Goal: Task Accomplishment & Management: Manage account settings

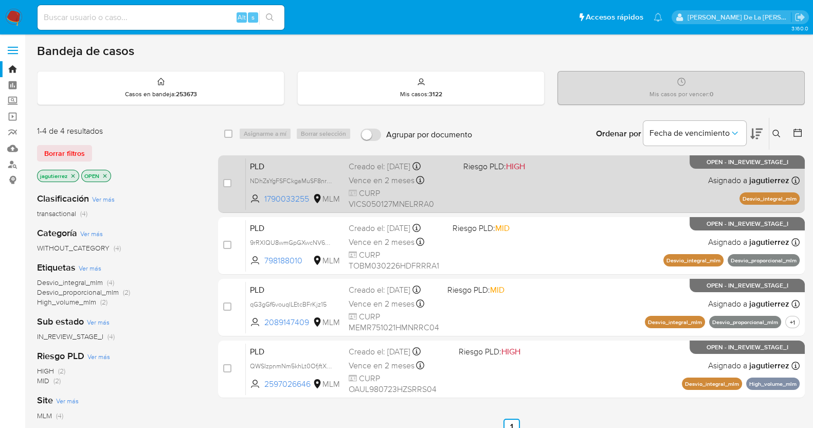
click at [493, 193] on div "PLD NDhZsYgFSFCkgaMuSF8nr5zE 1790033255 MLM Riesgo PLD: HIGH Creado el: 12/09/2…" at bounding box center [523, 184] width 554 height 52
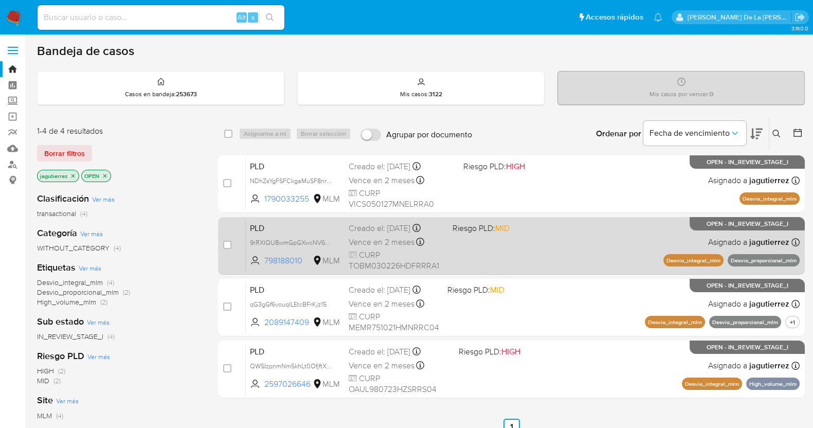
click at [465, 256] on div "PLD 9rRXIQU8wmGpGXwcNV6rQ0wo 798188010 MLM Riesgo PLD: MID Creado el: 12/09/202…" at bounding box center [523, 246] width 554 height 52
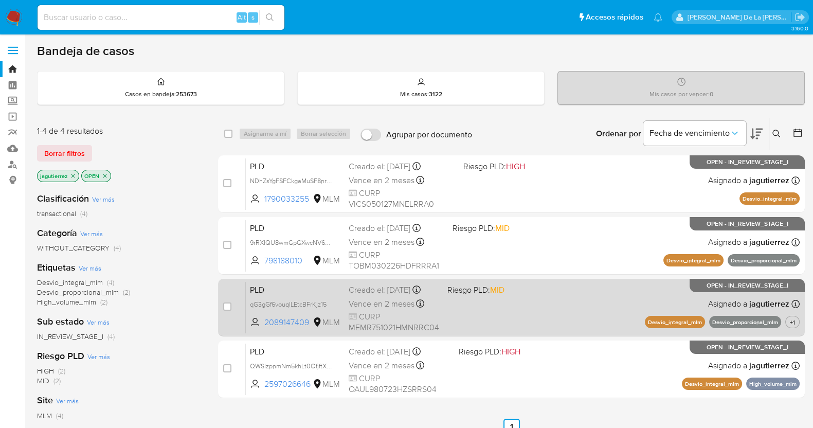
click at [486, 305] on span at bounding box center [492, 304] width 88 height 2
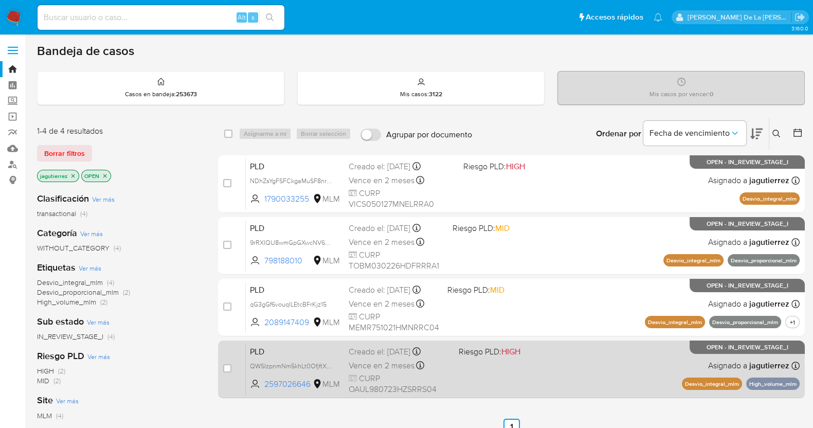
click at [501, 351] on span "Riesgo PLD: HIGH" at bounding box center [489, 351] width 62 height 11
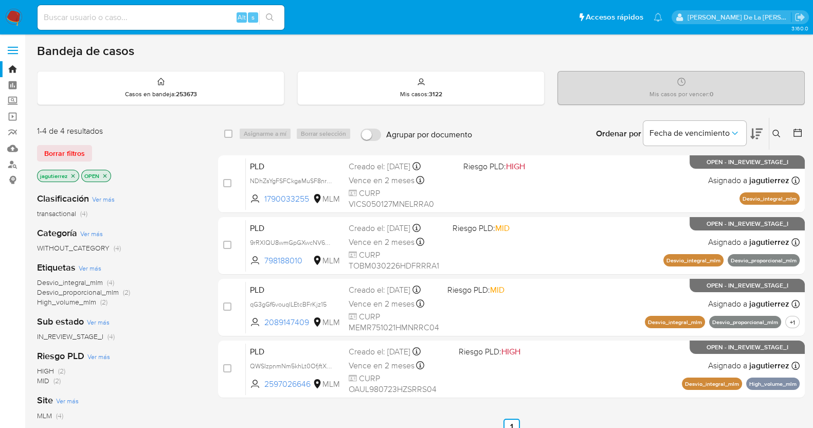
click at [11, 15] on img at bounding box center [13, 17] width 17 height 17
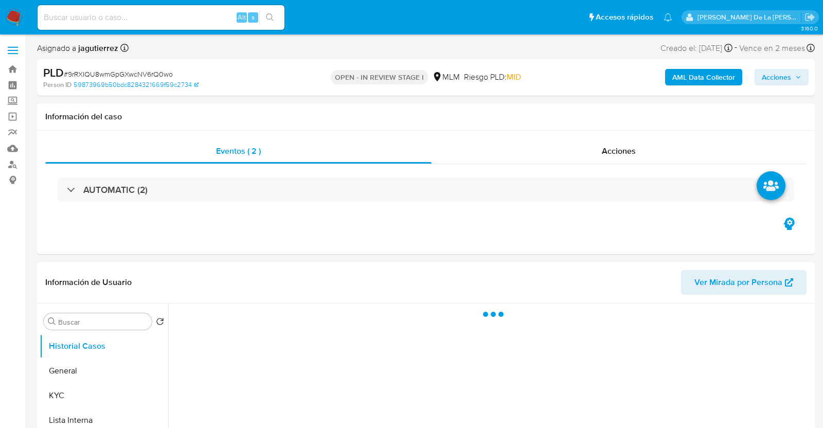
select select "10"
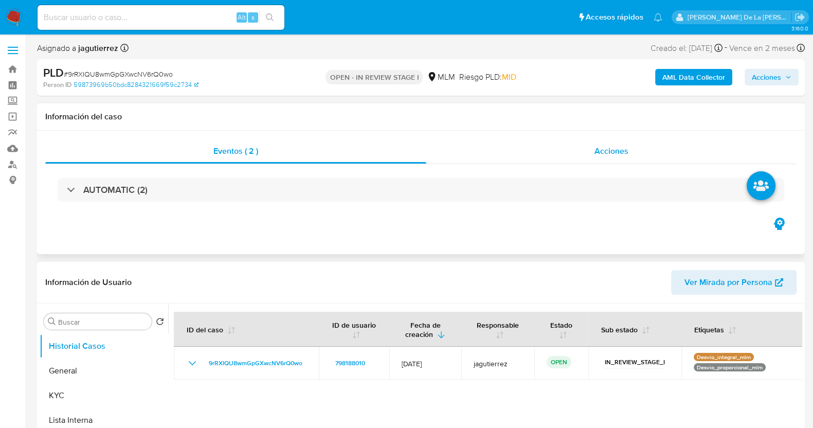
click at [632, 151] on div "Acciones" at bounding box center [612, 151] width 370 height 25
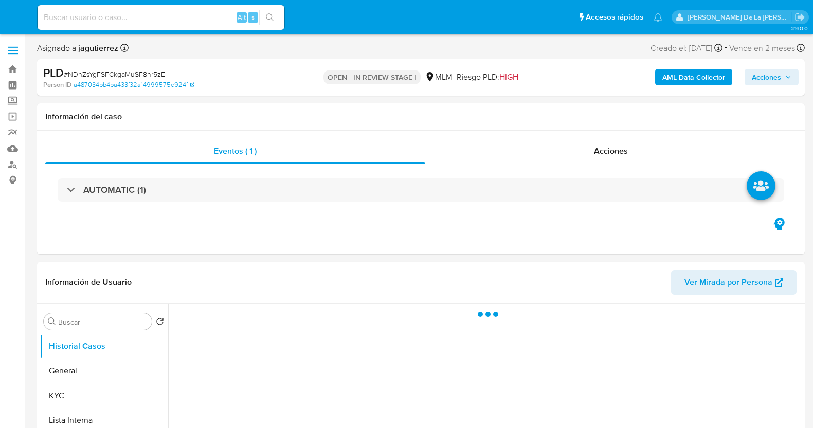
select select "10"
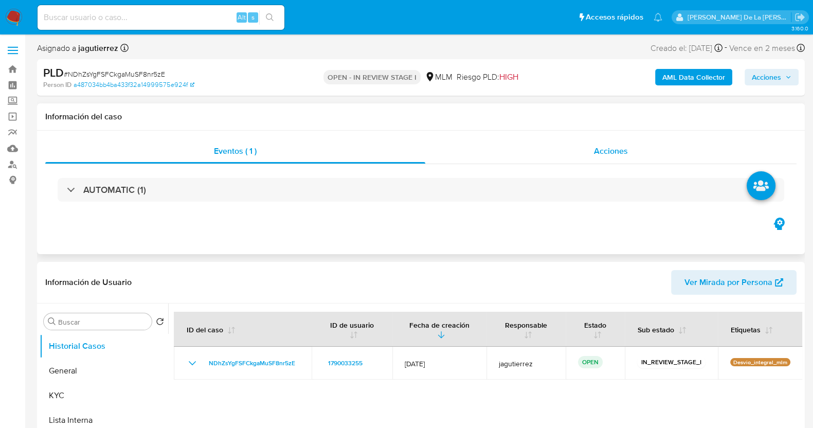
click at [578, 147] on div "Acciones" at bounding box center [611, 151] width 371 height 25
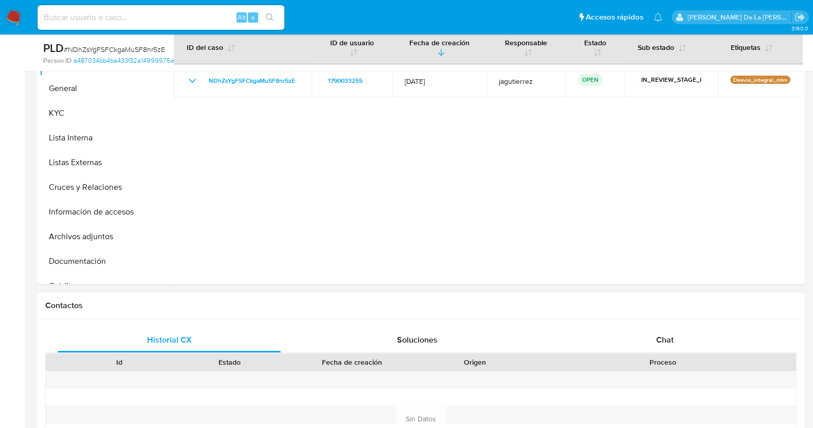
scroll to position [450, 0]
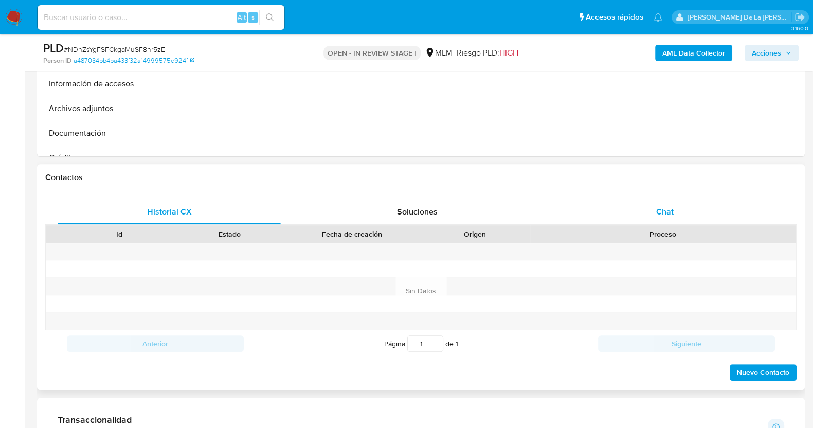
click at [651, 208] on div "Chat" at bounding box center [665, 212] width 223 height 25
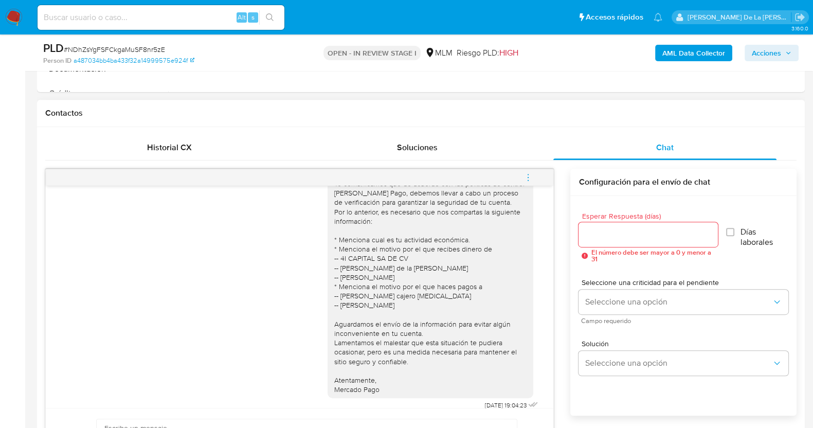
scroll to position [61, 0]
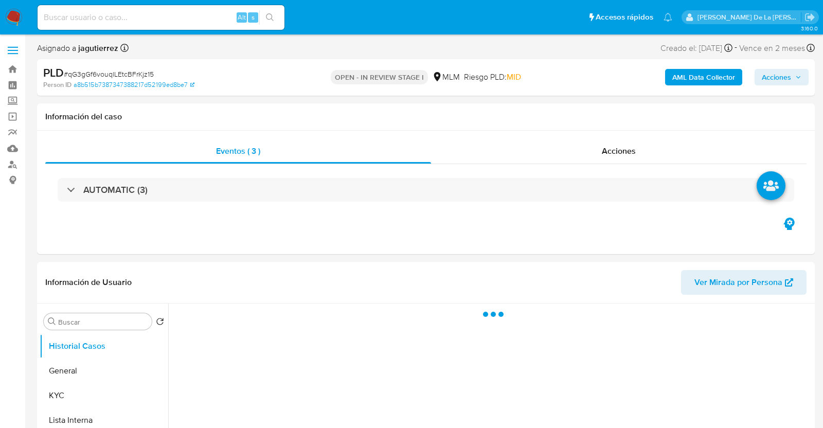
select select "10"
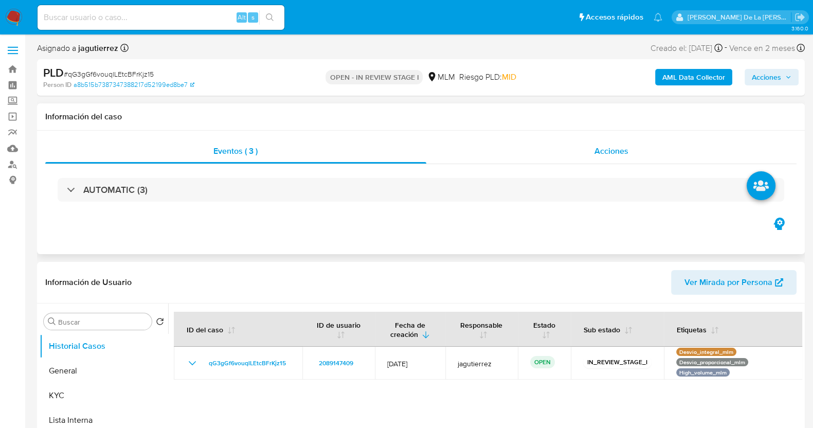
click at [578, 153] on div "Acciones" at bounding box center [612, 151] width 371 height 25
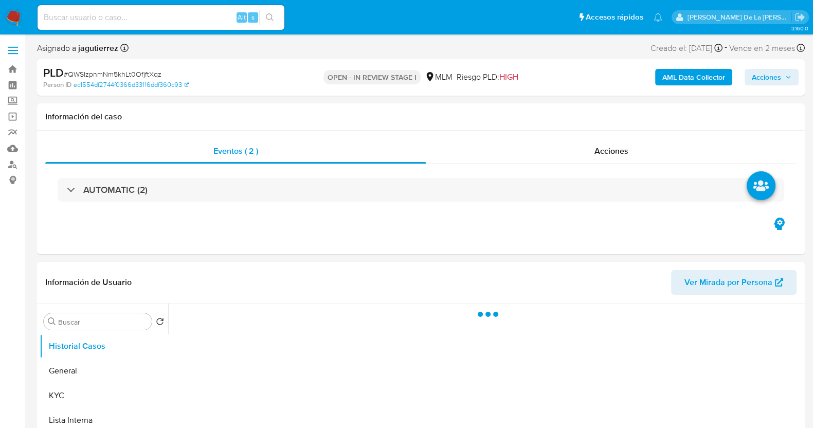
select select "10"
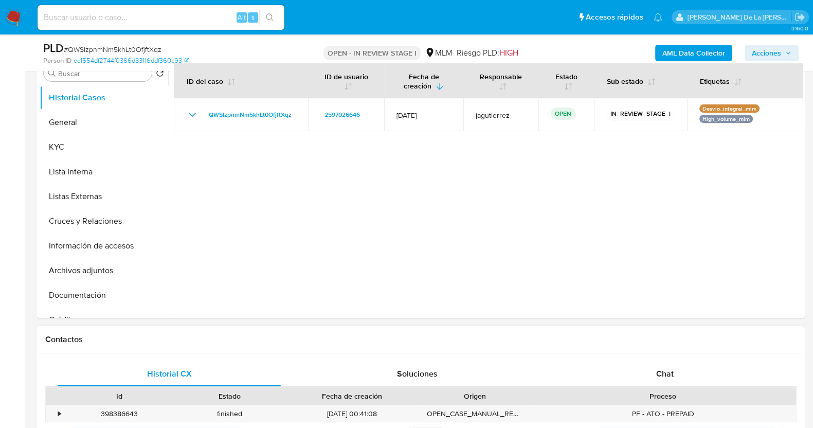
scroll to position [386, 0]
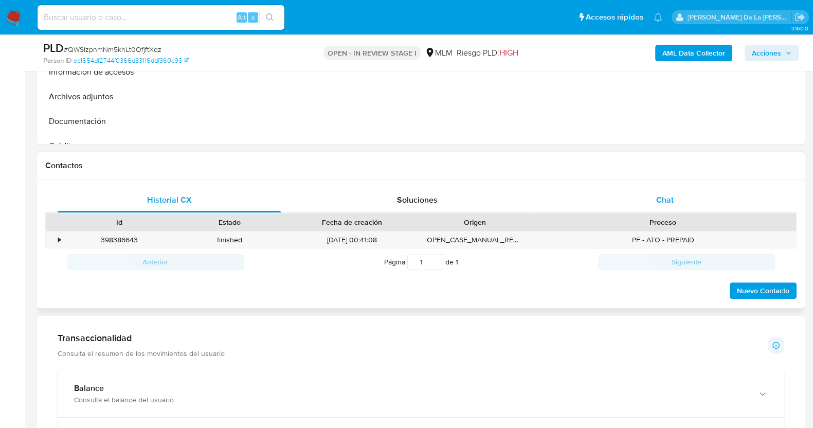
click at [681, 194] on div "Chat" at bounding box center [665, 200] width 223 height 25
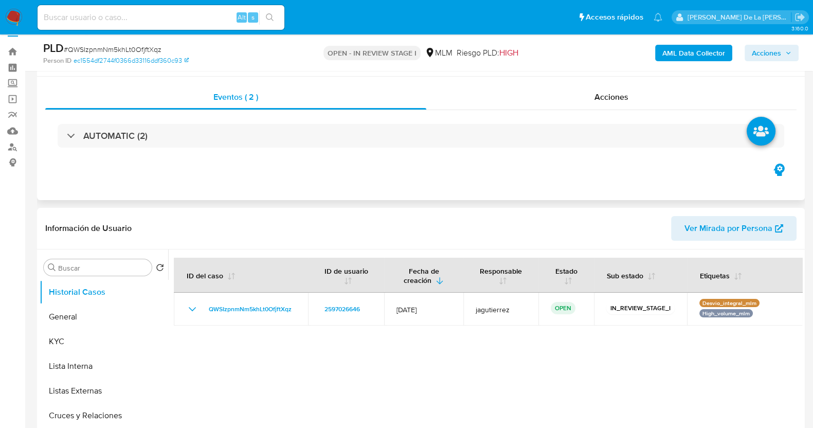
scroll to position [0, 0]
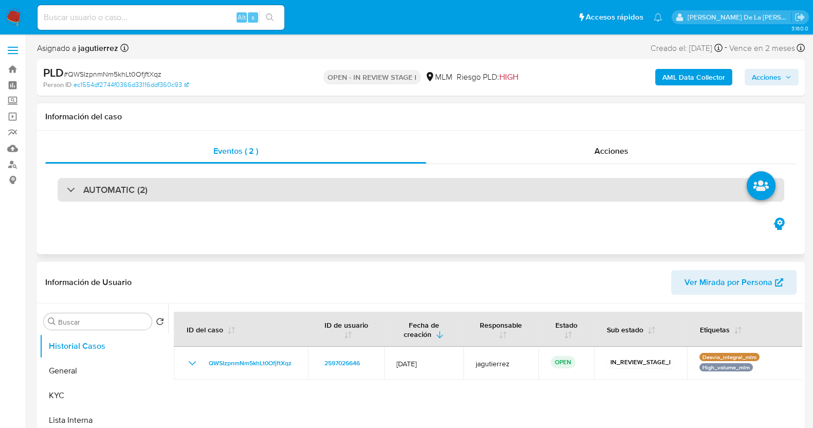
click at [361, 187] on div "AUTOMATIC (2)" at bounding box center [421, 190] width 727 height 24
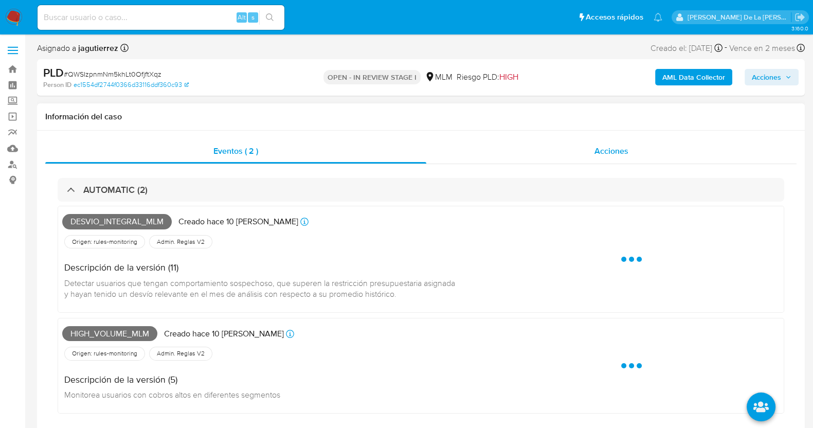
drag, startPoint x: 652, startPoint y: 141, endPoint x: 644, endPoint y: 148, distance: 10.3
click at [648, 145] on div "Acciones" at bounding box center [612, 151] width 370 height 25
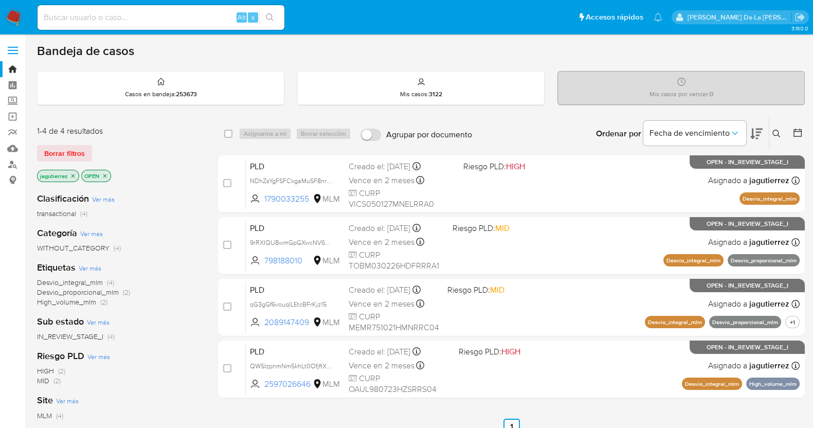
click at [71, 174] on icon "close-filter" at bounding box center [73, 176] width 6 height 6
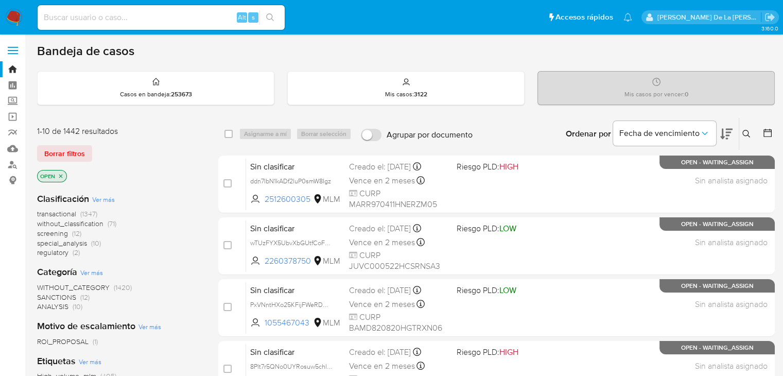
click at [53, 234] on span "screening" at bounding box center [52, 233] width 31 height 10
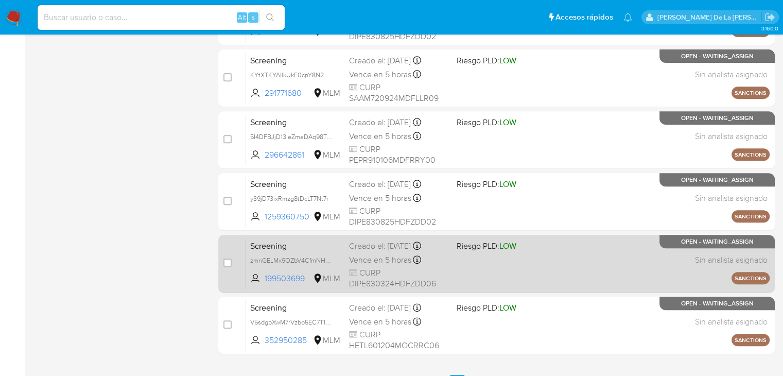
scroll to position [473, 0]
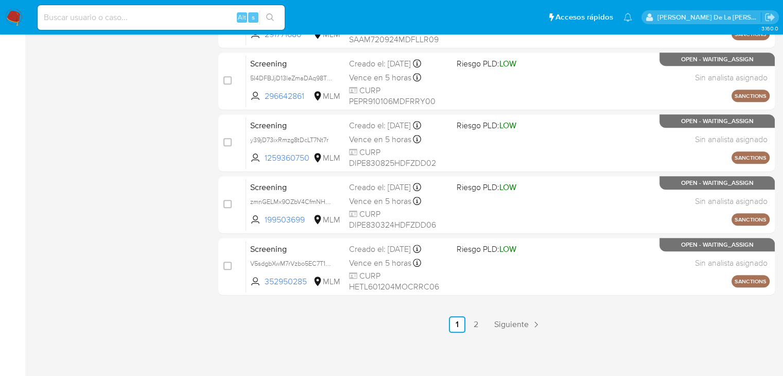
click at [537, 324] on icon "Paginación" at bounding box center [535, 324] width 10 height 10
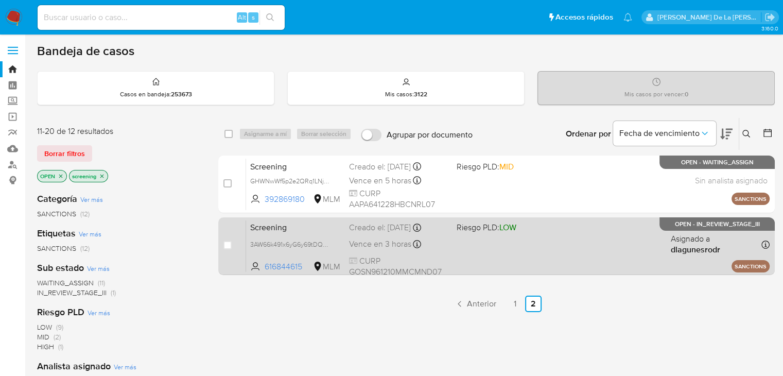
click at [533, 250] on div "Screening 3AW66k491x6yG6y69tDQDis8 616844615 MLM Riesgo PLD: LOW Creado el: 19/…" at bounding box center [507, 246] width 523 height 52
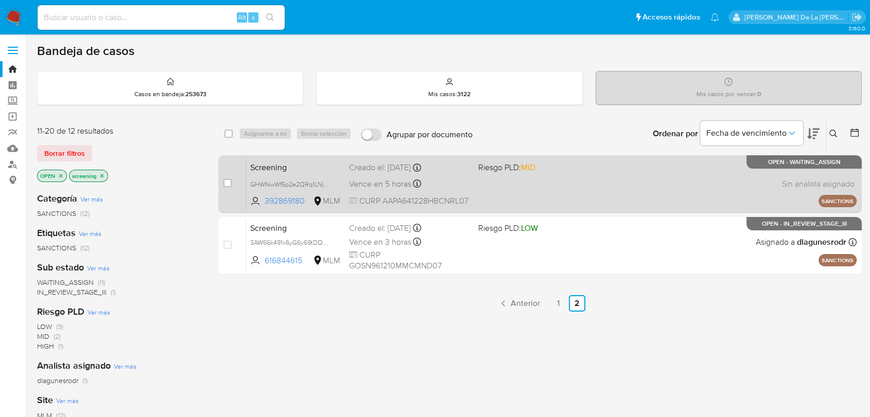
click at [533, 179] on div "Screening GHWNwWf5p2e2QRq1LNjEPJBJ 392869180 MLM Riesgo PLD: MID Creado el: 19/…" at bounding box center [551, 184] width 610 height 52
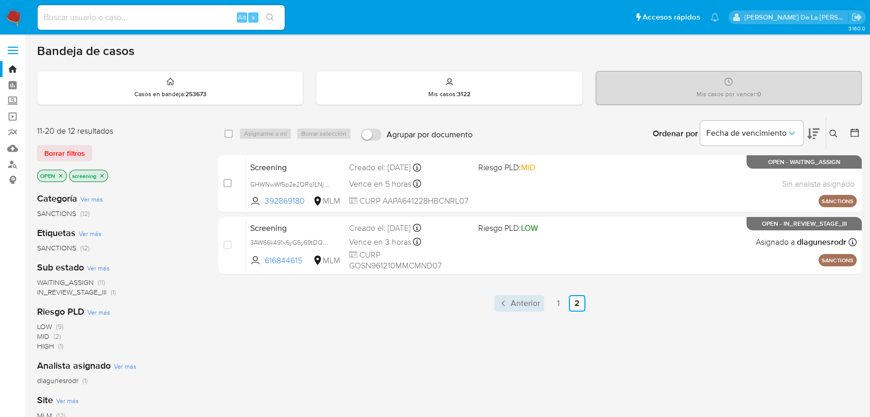
click at [516, 304] on span "Anterior" at bounding box center [524, 303] width 29 height 8
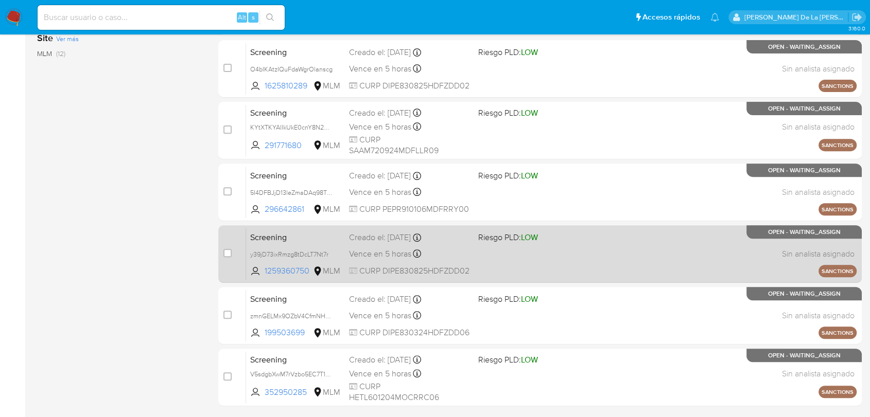
scroll to position [432, 0]
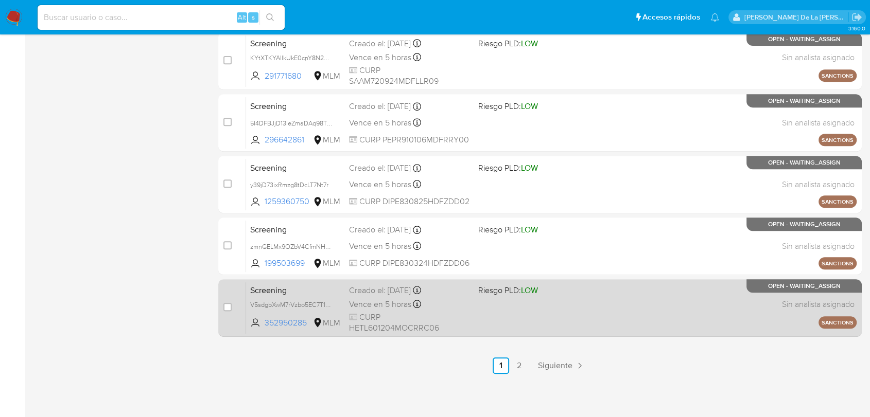
click at [486, 310] on div "Screening V5sdgbXwM7rVzbo5EC7T1tuv 352950285 MLM Riesgo PLD: LOW Creado el: 19/…" at bounding box center [551, 308] width 610 height 52
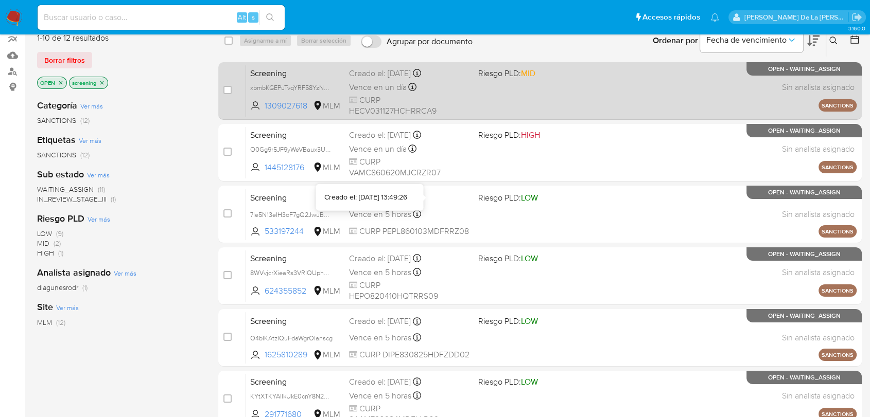
scroll to position [31, 0]
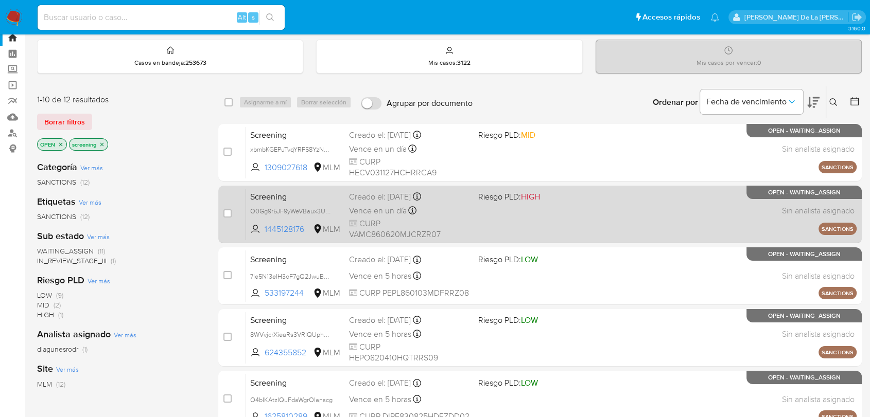
click at [463, 207] on div "Vence en un día Vence el 23/09/2025 06:09:06" at bounding box center [409, 211] width 120 height 14
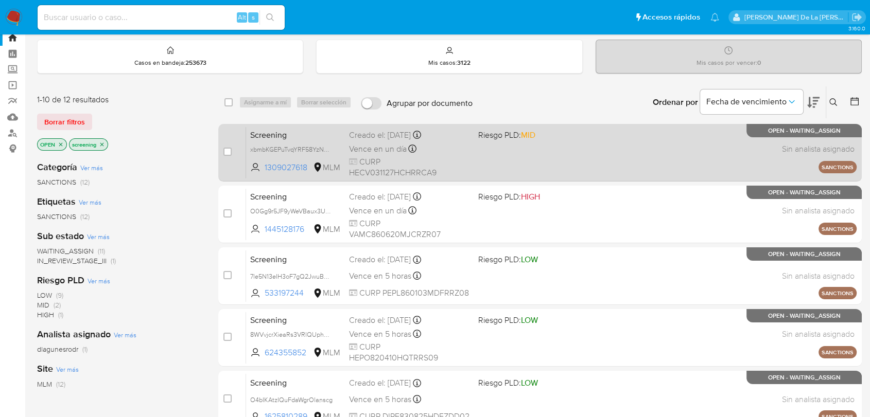
click at [472, 158] on div "Screening xbmbKGEPuTvqYRF58YzNYuD0 1309027618 MLM Riesgo PLD: MID Creado el: 22…" at bounding box center [551, 153] width 610 height 52
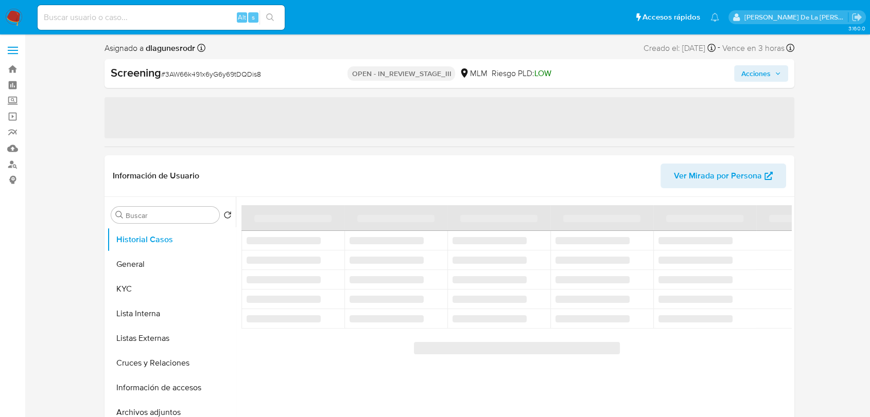
select select "10"
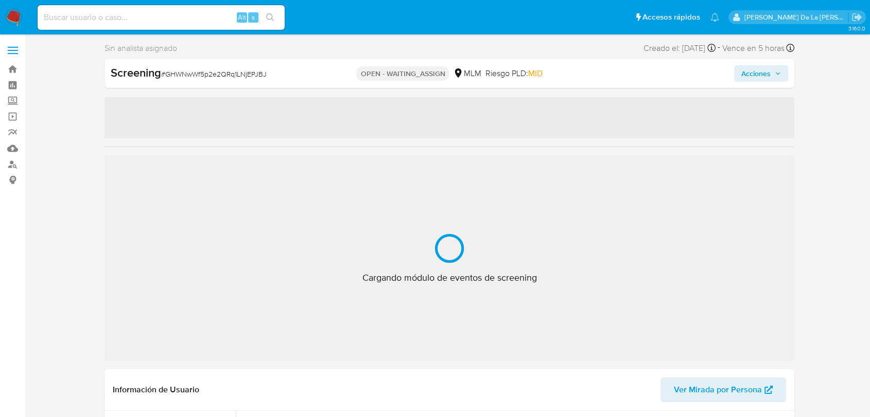
select select "10"
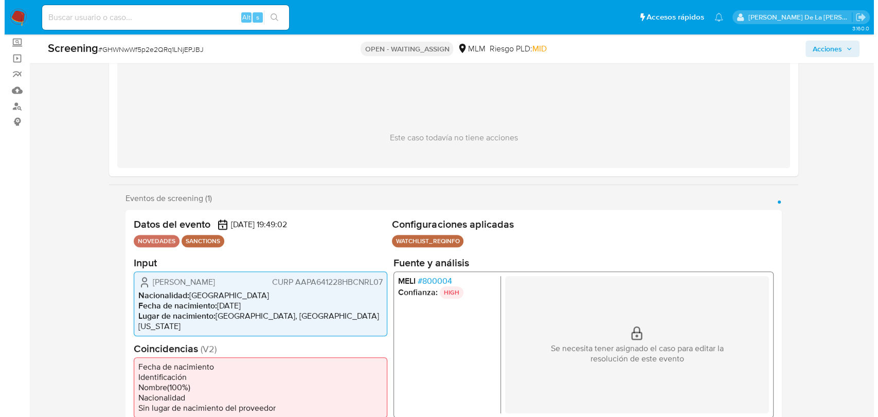
scroll to position [57, 0]
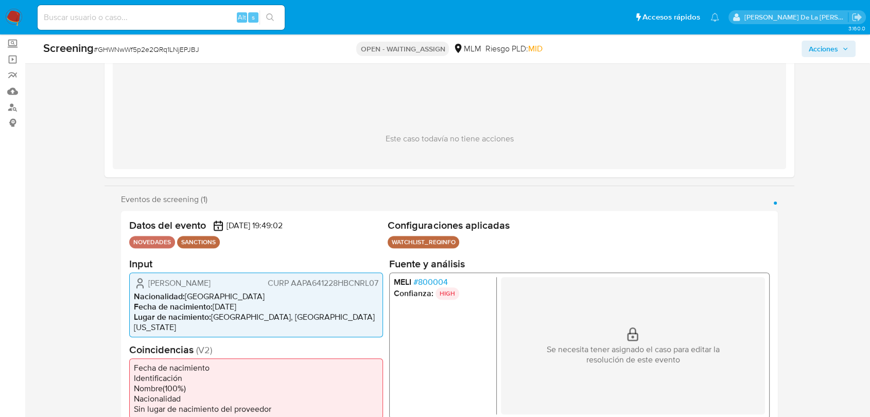
click at [424, 282] on span "# 800004" at bounding box center [430, 282] width 34 height 10
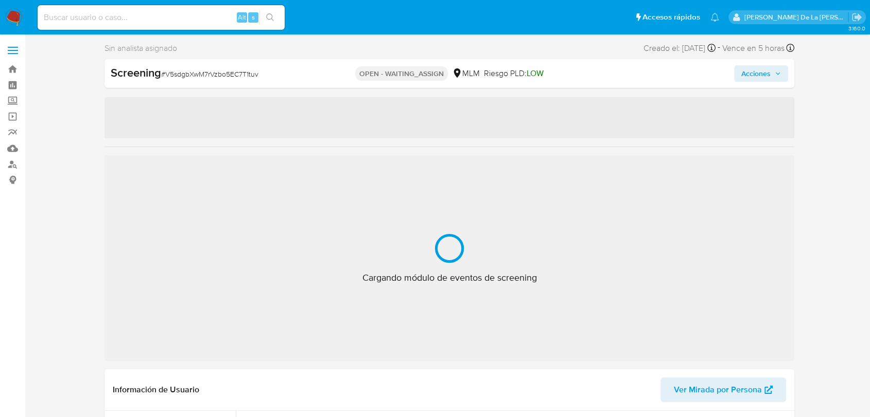
select select "10"
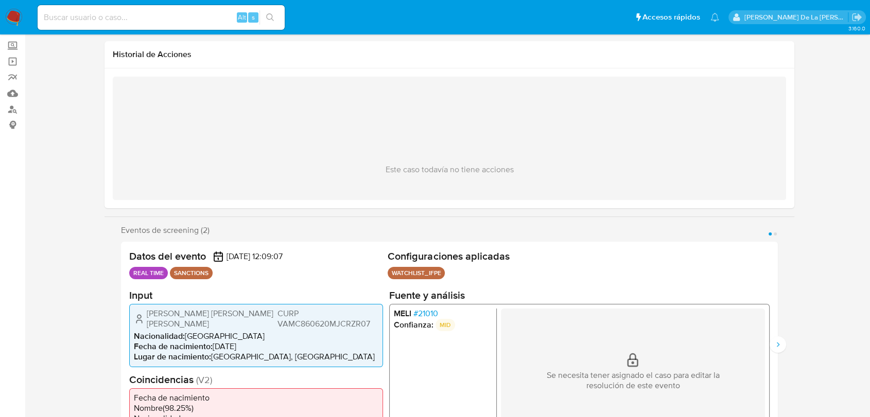
scroll to position [171, 0]
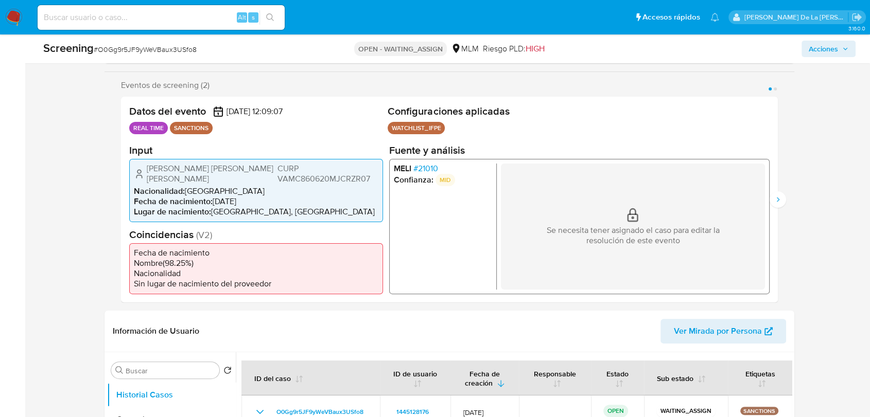
click at [432, 179] on ul "MELI # 21010 Confianza: MID" at bounding box center [445, 226] width 103 height 126
click at [431, 173] on span "# 21010" at bounding box center [425, 168] width 25 height 10
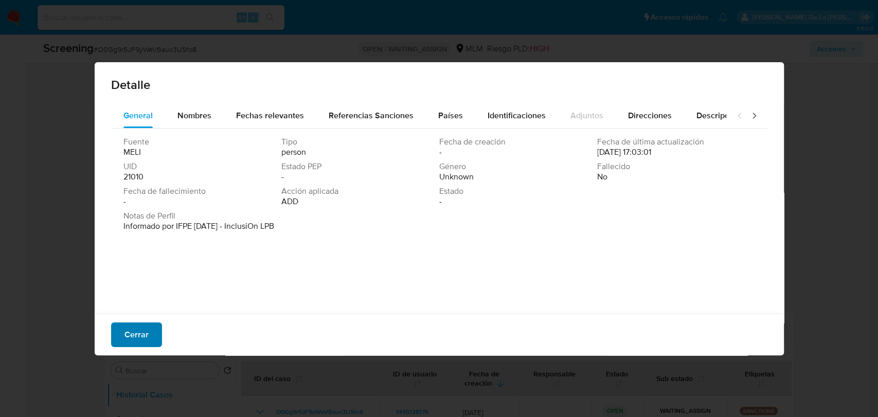
click at [138, 339] on span "Cerrar" at bounding box center [137, 335] width 24 height 23
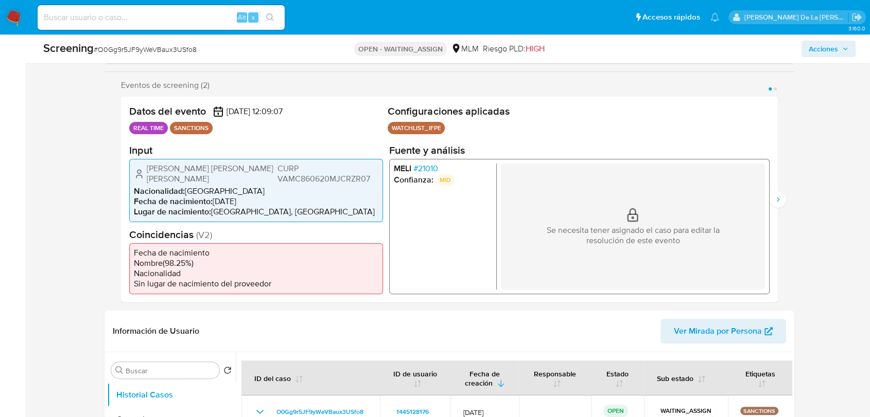
click at [122, 42] on div "Screening # O0Gg9r5JF9yWeVBaux3USfo8" at bounding box center [176, 48] width 267 height 15
copy span "O0Gg9r5JF9yWeVBaux3USfo8"
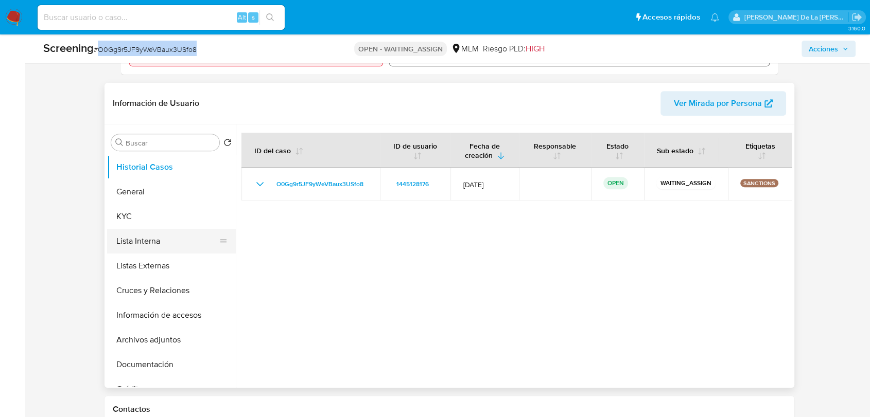
scroll to position [400, 0]
click at [134, 179] on button "General" at bounding box center [167, 191] width 120 height 25
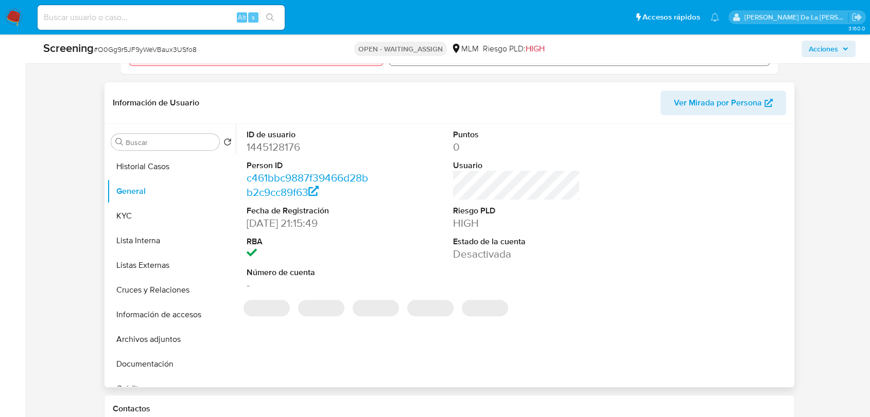
click at [276, 150] on dd "1445128176" at bounding box center [309, 147] width 127 height 14
copy dd "1445128176"
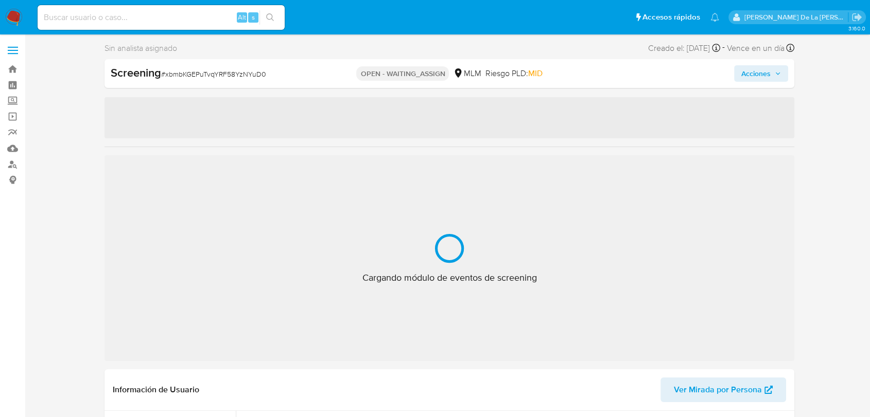
select select "10"
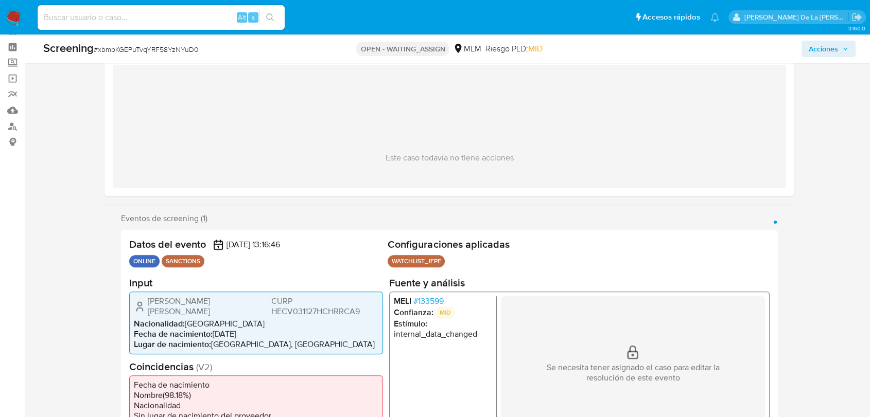
scroll to position [114, 0]
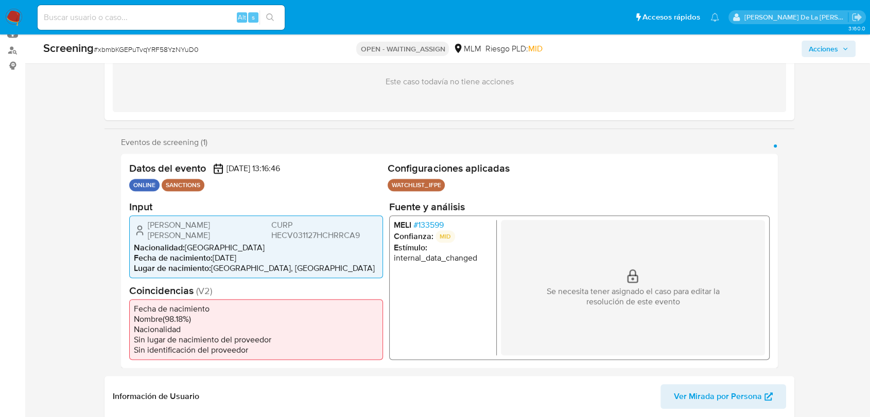
click at [430, 223] on span "# 133599" at bounding box center [428, 225] width 30 height 10
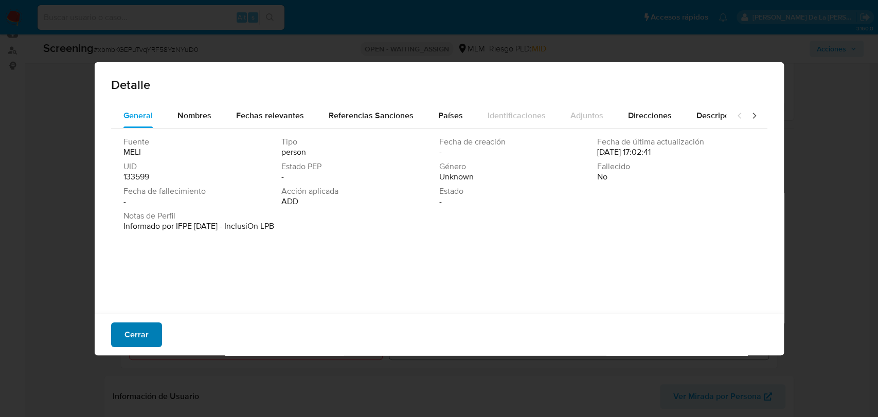
click at [143, 345] on span "Cerrar" at bounding box center [137, 335] width 24 height 23
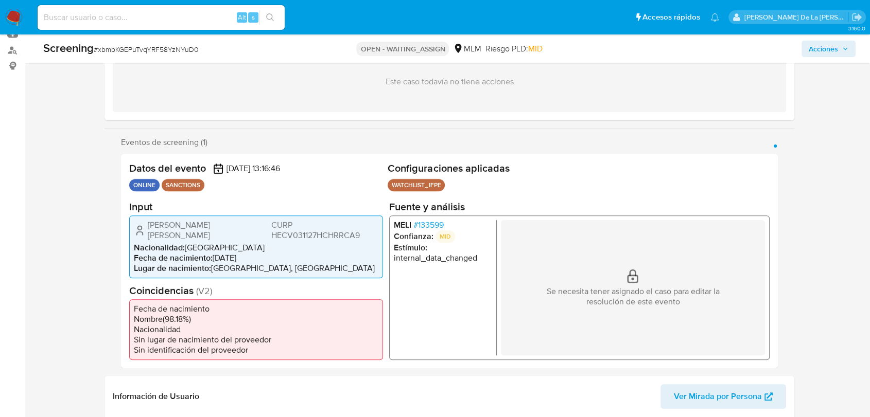
click at [161, 46] on span "# xbmbKGEPuTvqYRF58YzNYuD0" at bounding box center [146, 49] width 105 height 10
copy span "xbmbKGEPuTvqYRF58YzNYuD0"
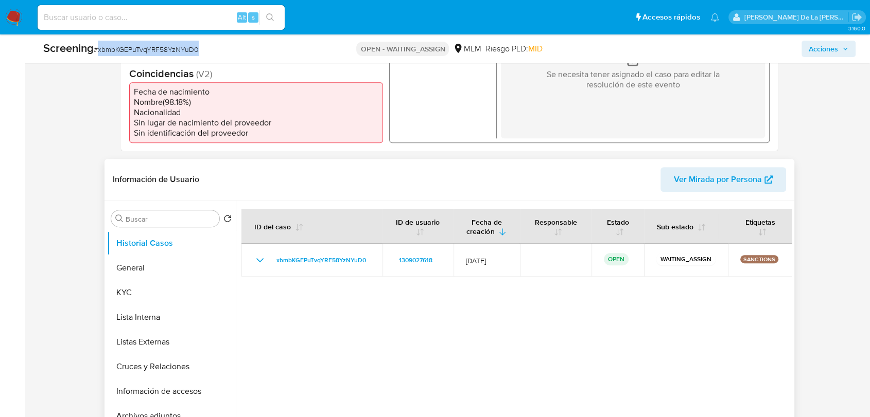
scroll to position [400, 0]
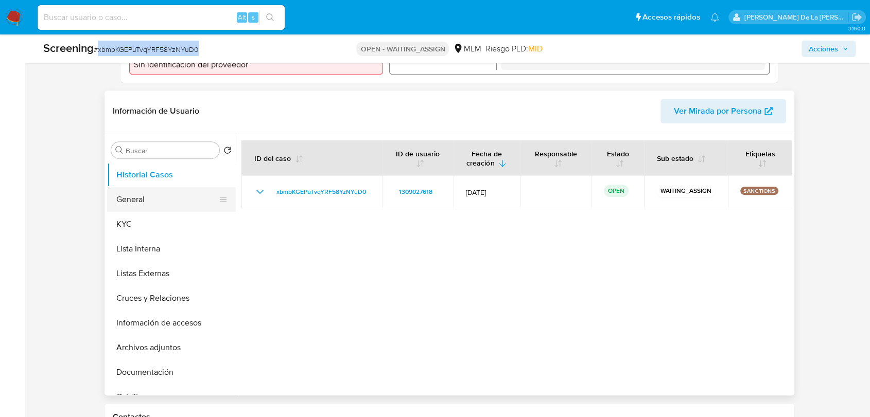
click at [148, 190] on button "General" at bounding box center [167, 199] width 120 height 25
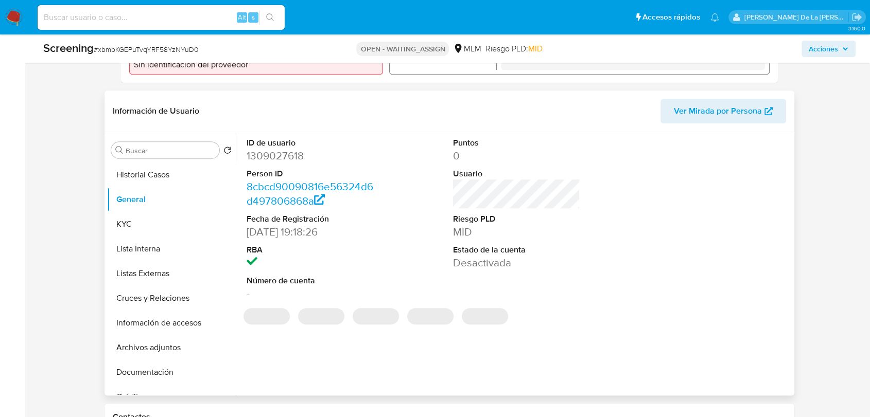
click at [267, 149] on dd "1309027618" at bounding box center [309, 156] width 127 height 14
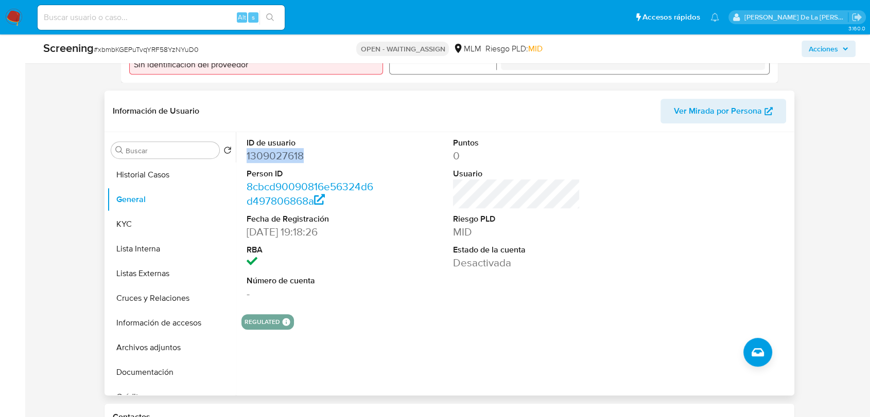
copy dd "1309027618"
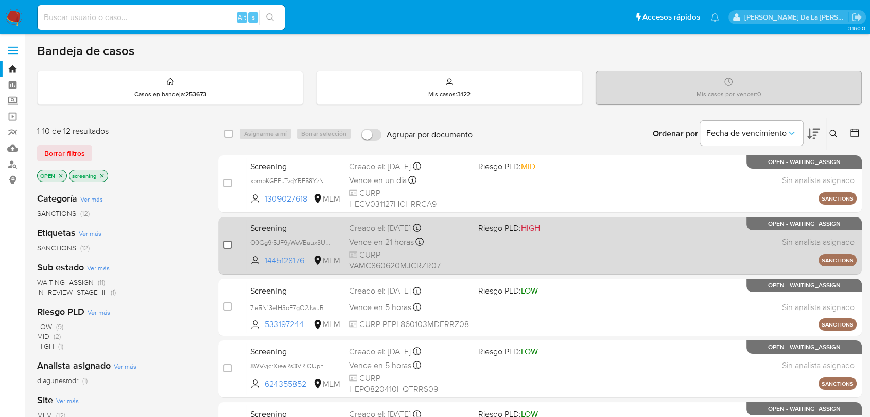
click at [224, 245] on input "checkbox" at bounding box center [227, 245] width 8 height 8
checkbox input "true"
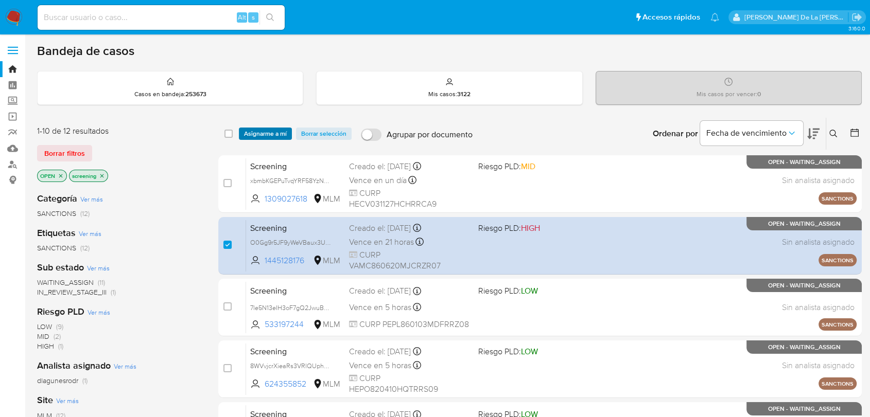
click at [267, 135] on span "Asignarme a mí" at bounding box center [265, 134] width 43 height 10
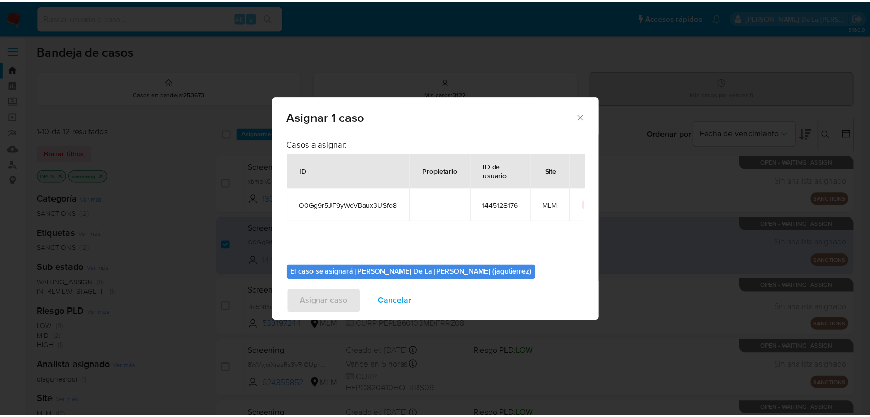
scroll to position [53, 0]
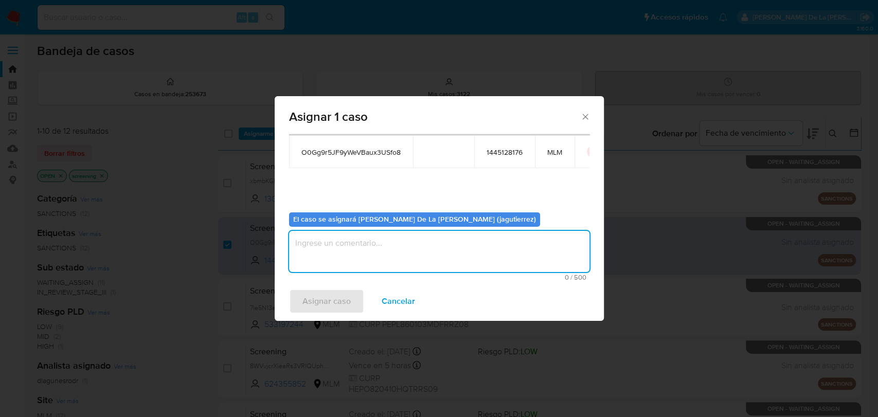
click at [313, 263] on textarea "assign-modal" at bounding box center [439, 251] width 300 height 41
type textarea "JG"
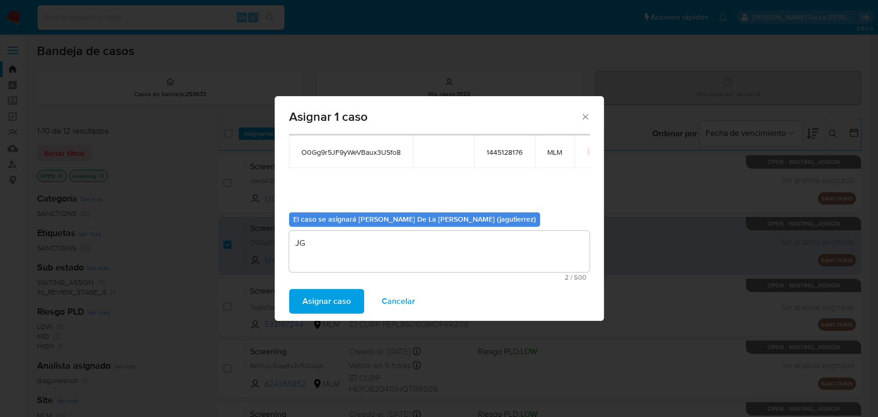
click at [323, 302] on span "Asignar caso" at bounding box center [327, 301] width 48 height 23
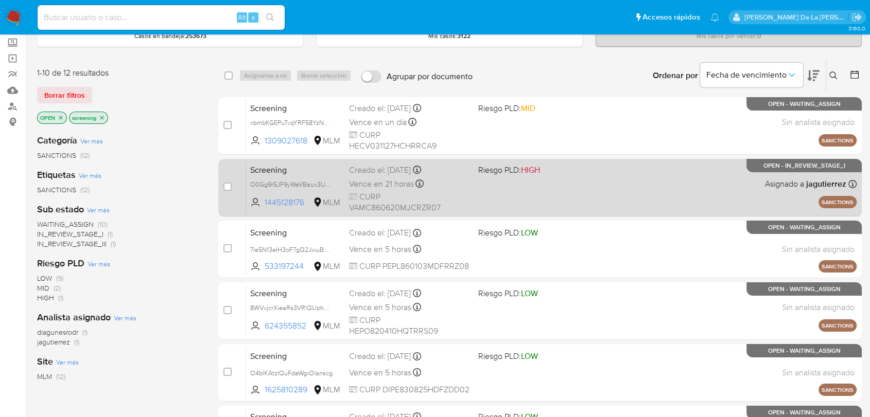
scroll to position [57, 0]
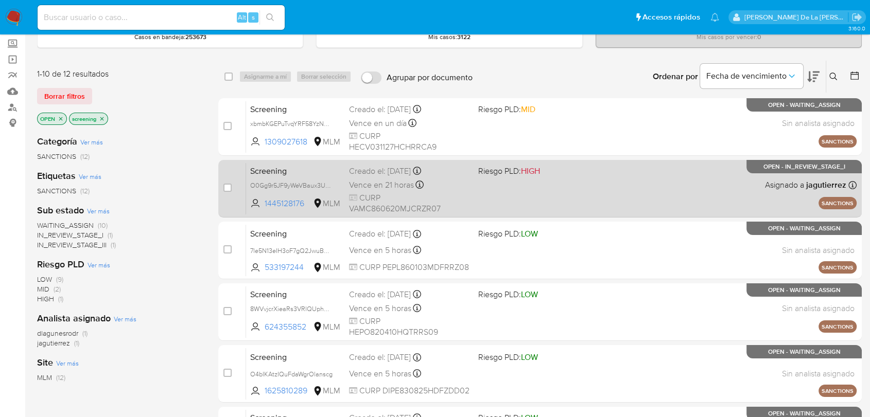
click at [638, 181] on div "Screening O0Gg9r5JF9yWeVBaux3USfo8 1445128176 MLM Riesgo PLD: HIGH Creado el: 2…" at bounding box center [551, 189] width 610 height 52
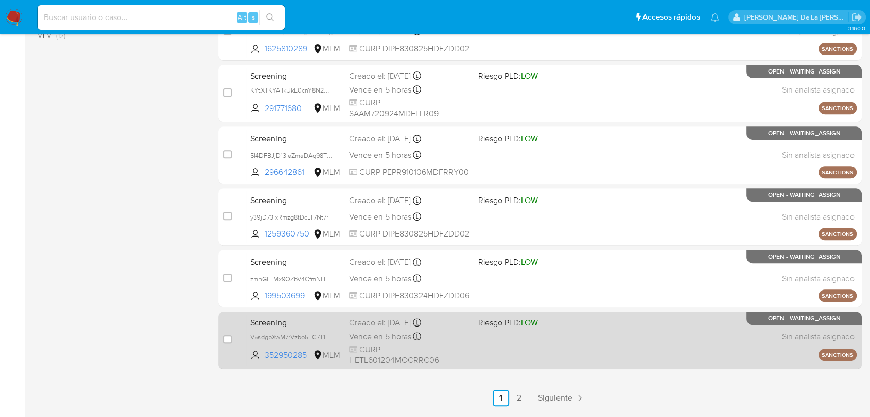
scroll to position [400, 0]
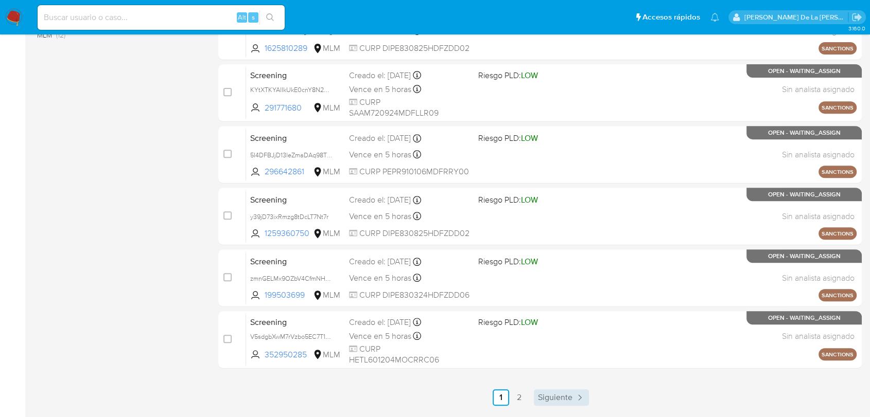
click at [568, 394] on span "Siguiente" at bounding box center [555, 398] width 34 height 8
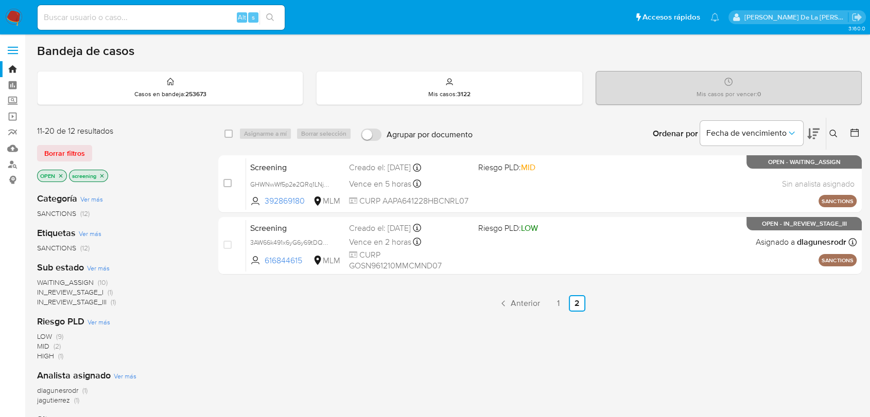
click at [17, 22] on img at bounding box center [13, 17] width 17 height 17
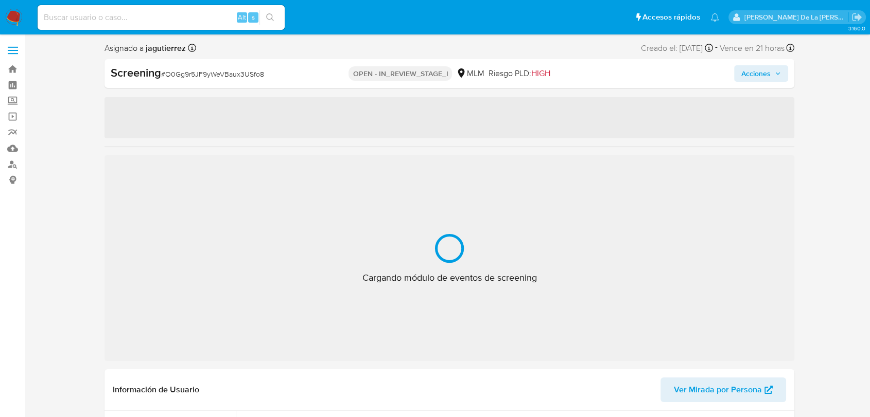
select select "10"
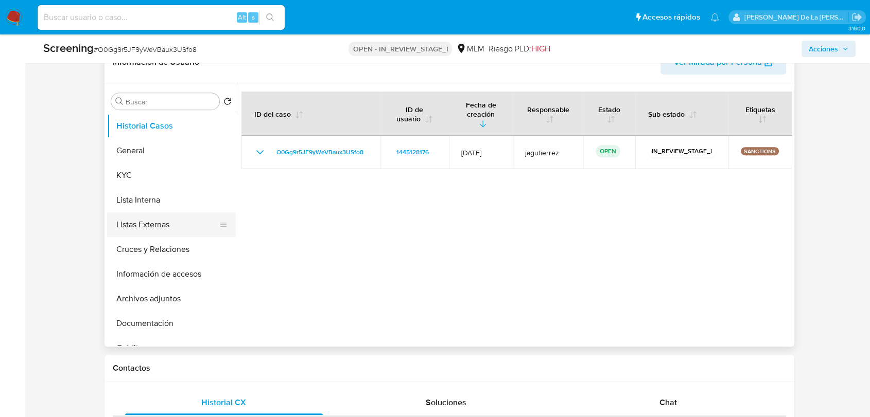
scroll to position [457, 0]
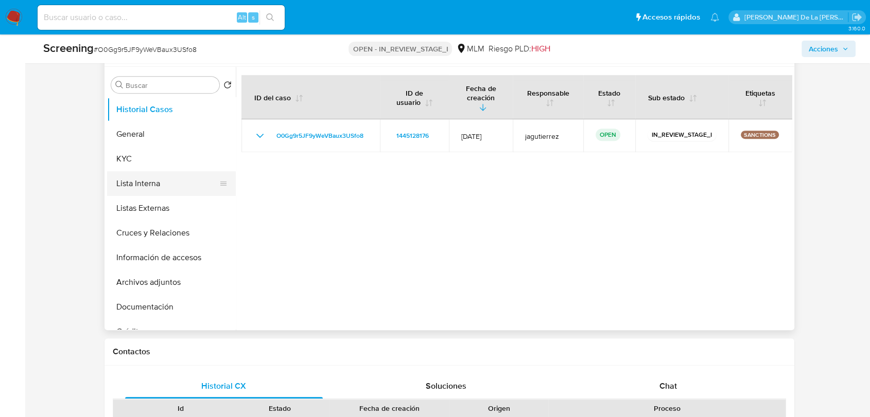
click at [152, 171] on button "Lista Interna" at bounding box center [167, 183] width 120 height 25
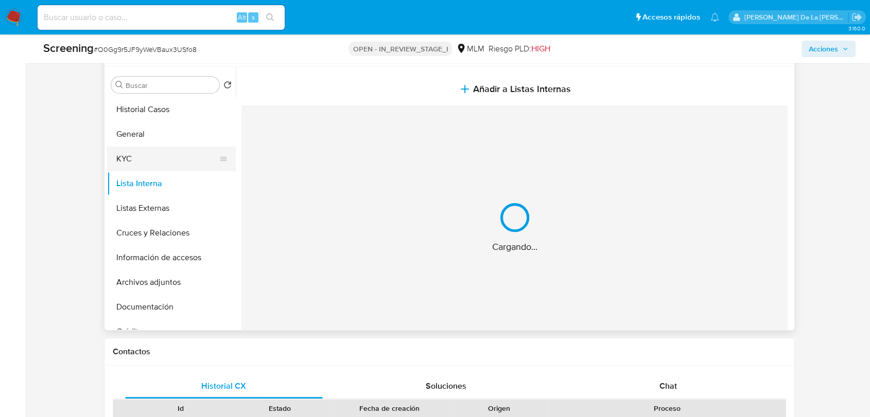
click at [152, 156] on button "KYC" at bounding box center [167, 159] width 120 height 25
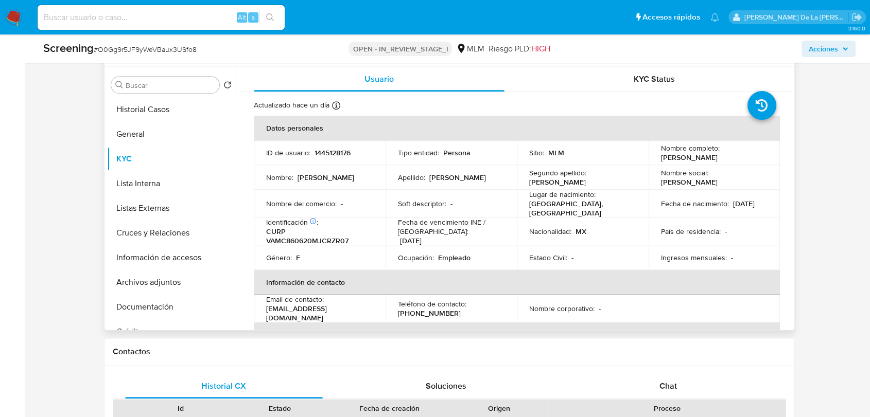
drag, startPoint x: 652, startPoint y: 156, endPoint x: 760, endPoint y: 155, distance: 108.1
click at [760, 155] on td "Nombre completo : [PERSON_NAME] [PERSON_NAME] [PERSON_NAME]" at bounding box center [714, 152] width 132 height 25
copy p "[PERSON_NAME] [PERSON_NAME] [PERSON_NAME]"
click at [311, 231] on p "CURP VAMC860620MJCRZR07" at bounding box center [317, 236] width 103 height 19
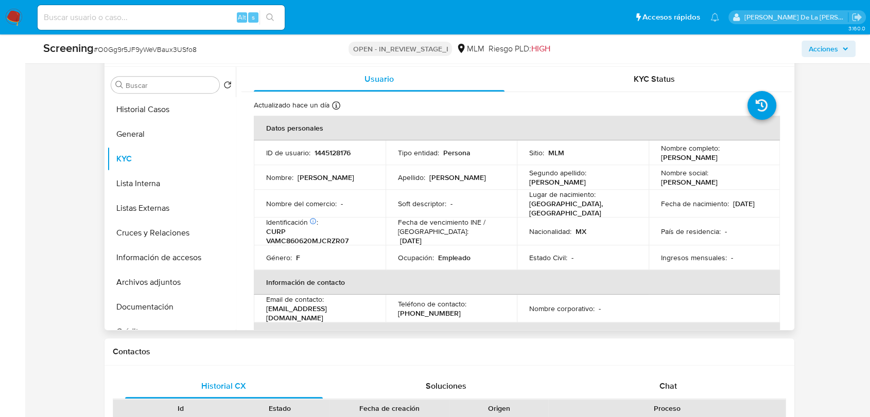
click at [312, 234] on p "CURP VAMC860620MJCRZR07" at bounding box center [317, 236] width 103 height 19
copy p "VAMC860620MJCRZR07"
click at [169, 135] on button "General" at bounding box center [167, 134] width 120 height 25
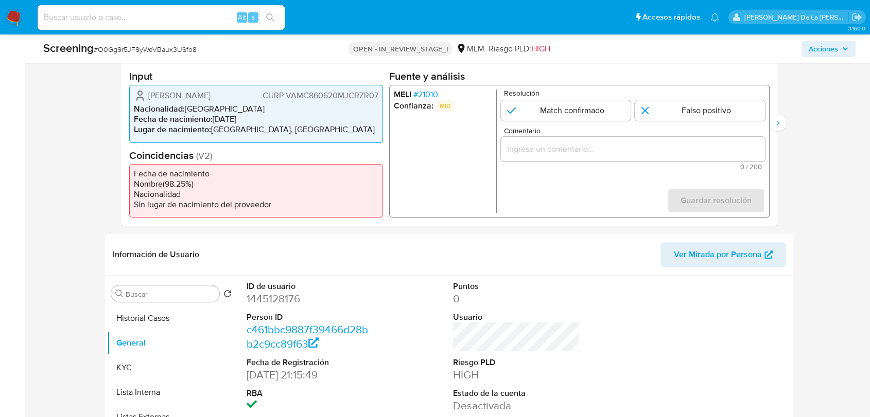
scroll to position [228, 0]
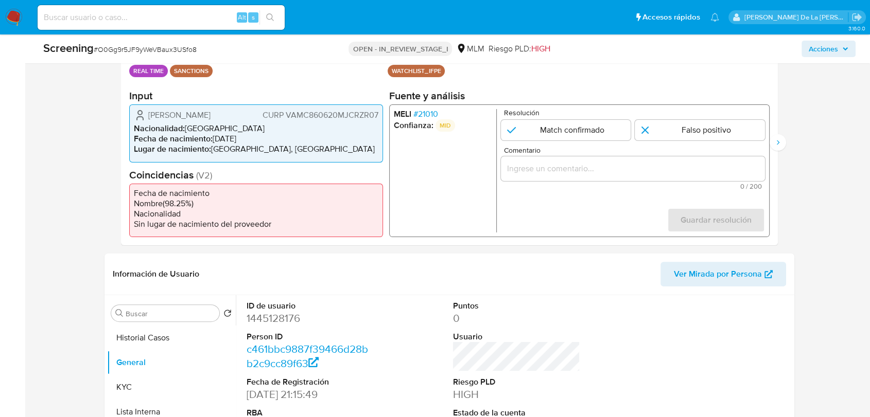
click at [419, 114] on span "# 21010" at bounding box center [425, 114] width 25 height 10
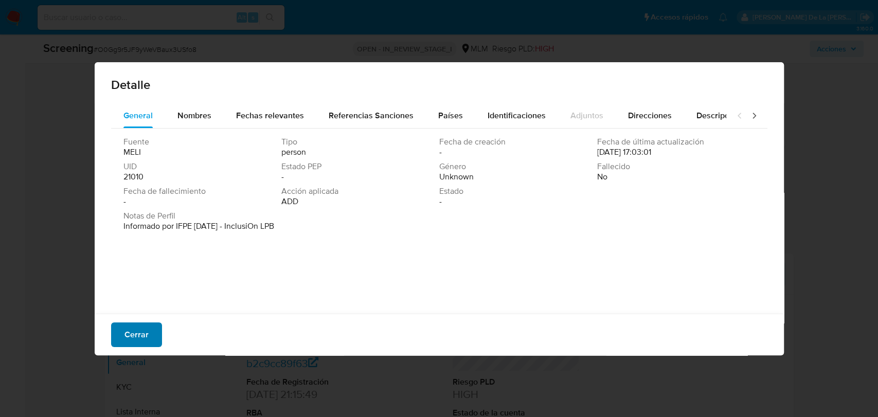
click at [143, 338] on span "Cerrar" at bounding box center [137, 335] width 24 height 23
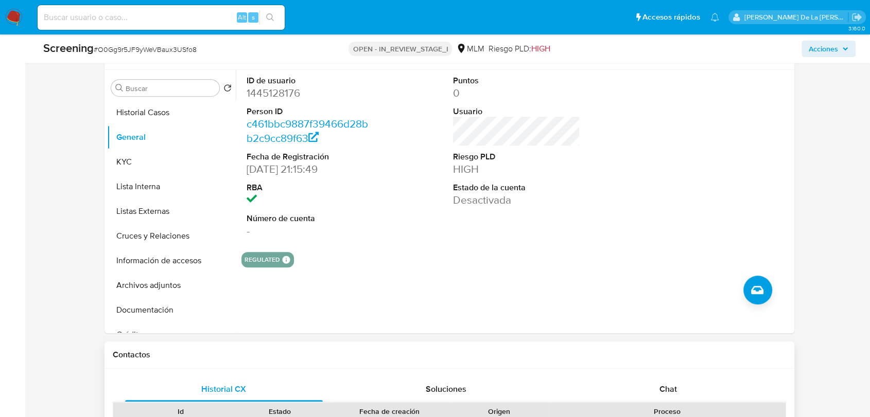
scroll to position [397, 0]
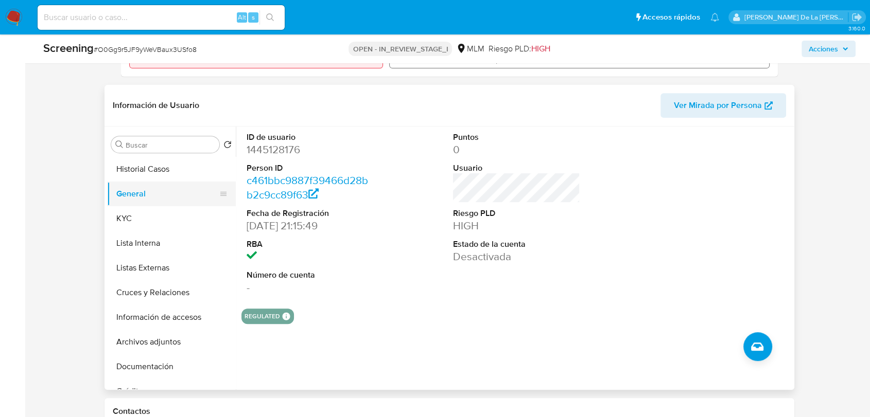
click at [189, 182] on button "General" at bounding box center [167, 194] width 120 height 25
click at [192, 162] on button "Historial Casos" at bounding box center [167, 169] width 120 height 25
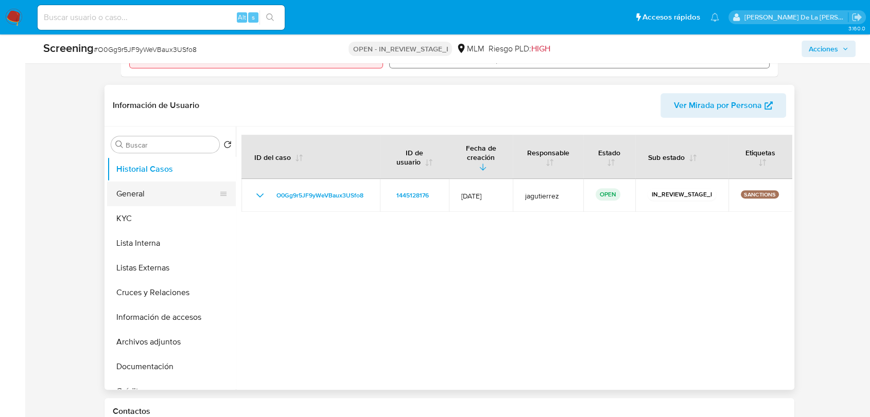
click at [166, 201] on button "General" at bounding box center [167, 194] width 120 height 25
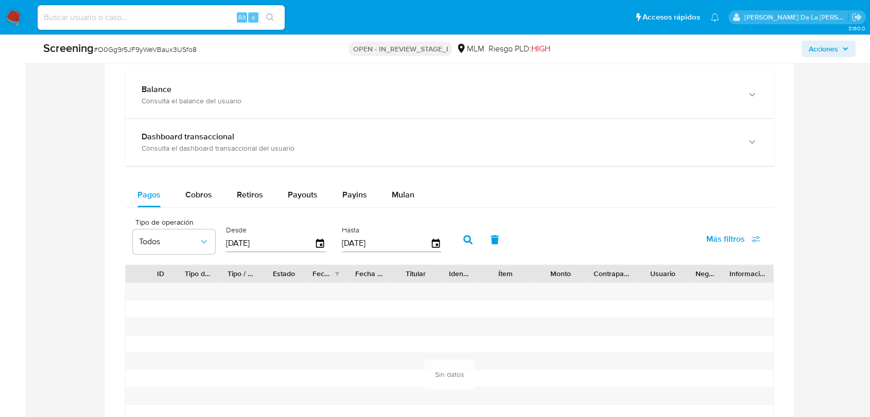
scroll to position [1083, 0]
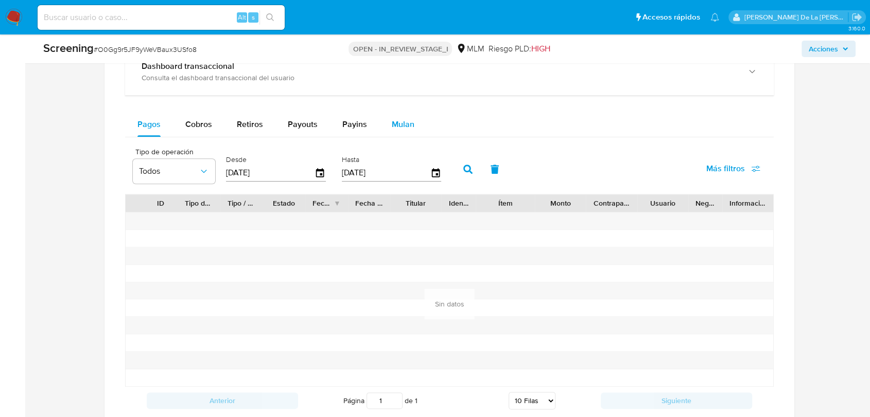
click at [394, 131] on div "Mulan" at bounding box center [403, 124] width 23 height 25
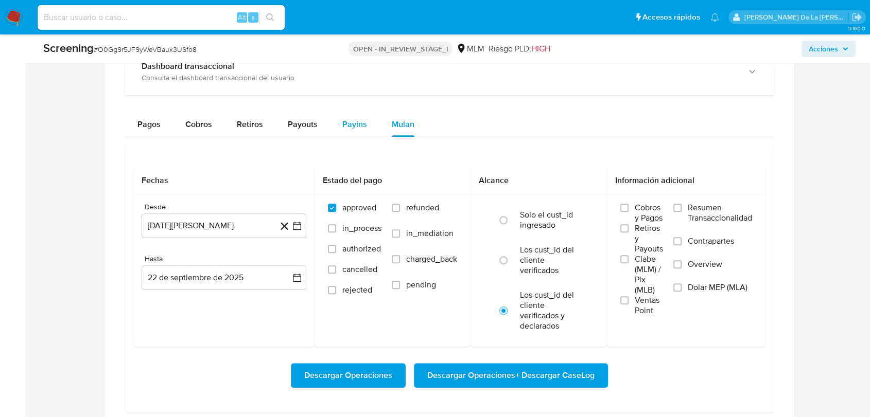
click at [347, 127] on span "Payins" at bounding box center [354, 124] width 25 height 12
select select "10"
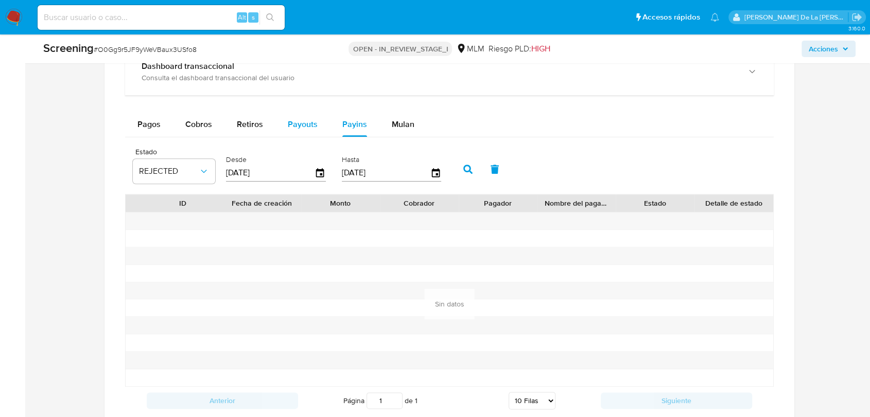
click at [277, 125] on button "Payouts" at bounding box center [302, 124] width 55 height 25
select select "10"
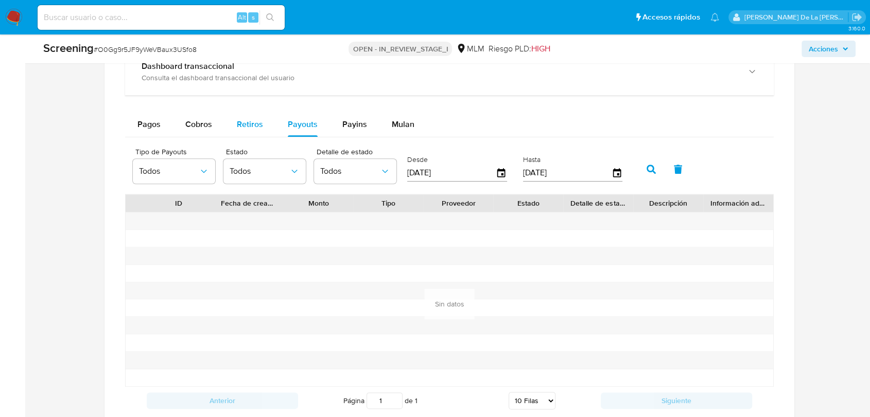
click at [225, 120] on button "Retiros" at bounding box center [249, 124] width 51 height 25
select select "10"
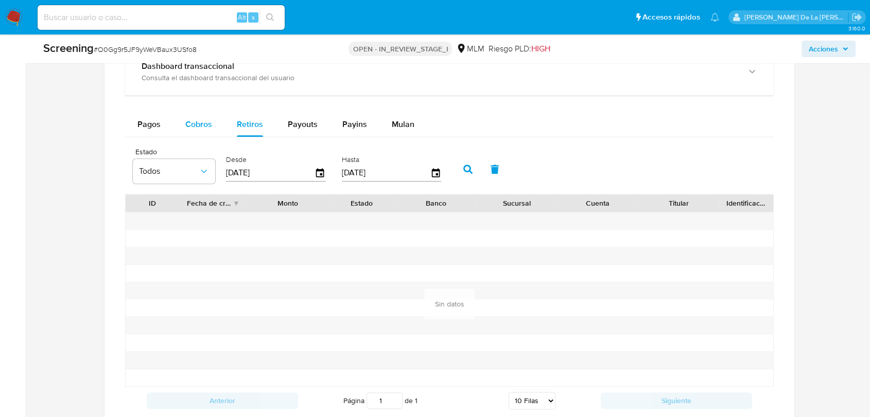
click at [177, 133] on button "Cobros" at bounding box center [198, 124] width 51 height 25
select select "10"
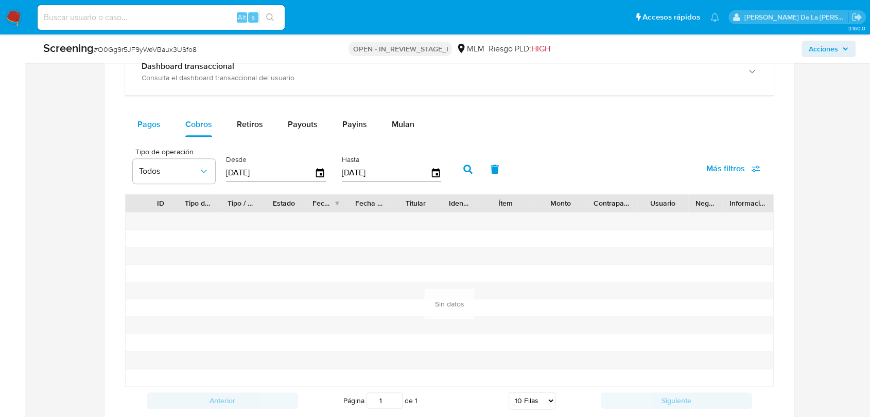
click at [143, 127] on span "Pagos" at bounding box center [148, 124] width 23 height 12
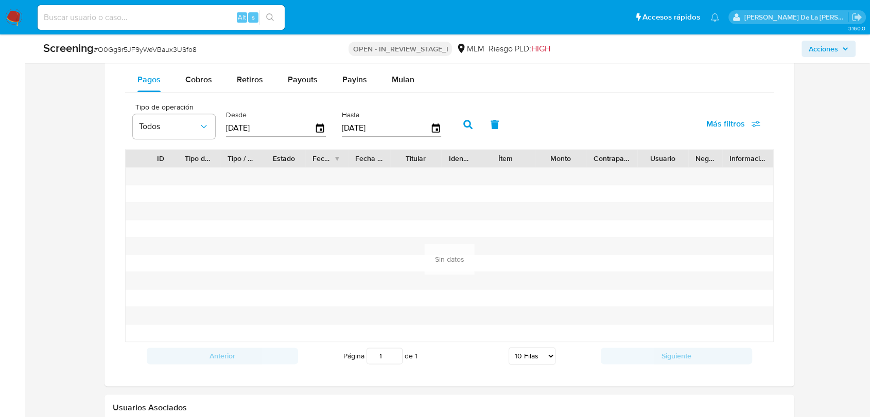
scroll to position [912, 0]
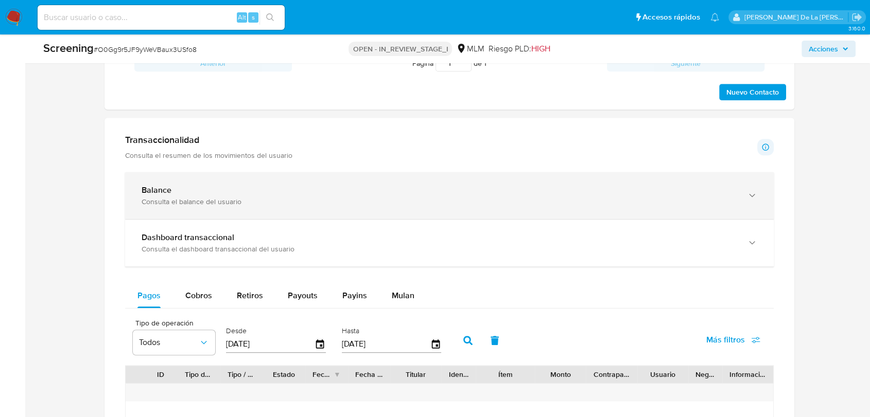
click at [266, 204] on div "Consulta el balance del usuario" at bounding box center [438, 201] width 595 height 9
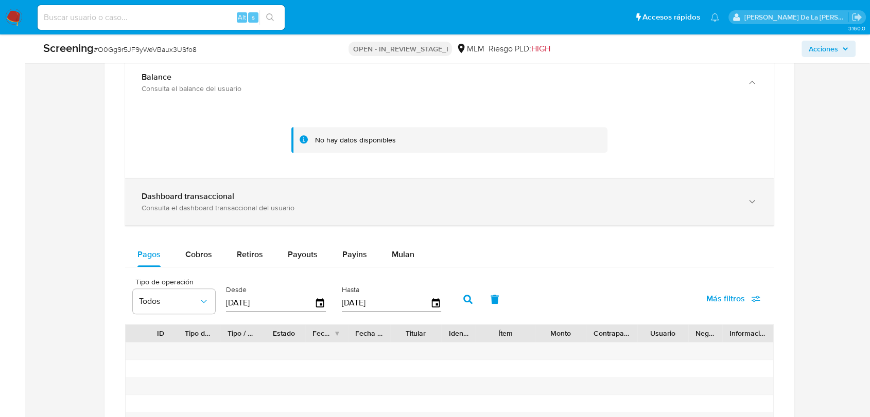
scroll to position [1026, 0]
click at [250, 208] on div "Consulta el dashboard transaccional del usuario" at bounding box center [438, 206] width 595 height 9
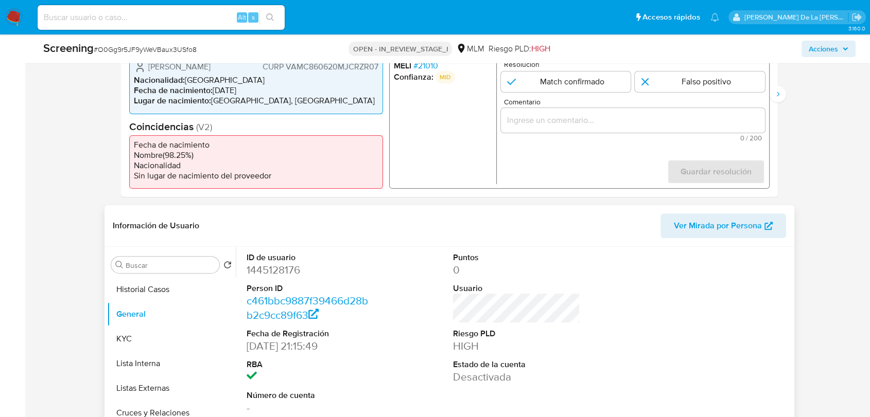
scroll to position [343, 0]
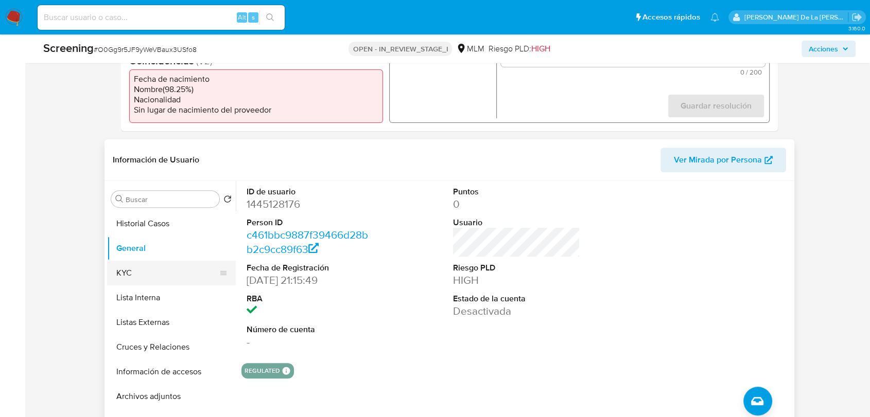
click at [156, 279] on button "KYC" at bounding box center [167, 273] width 120 height 25
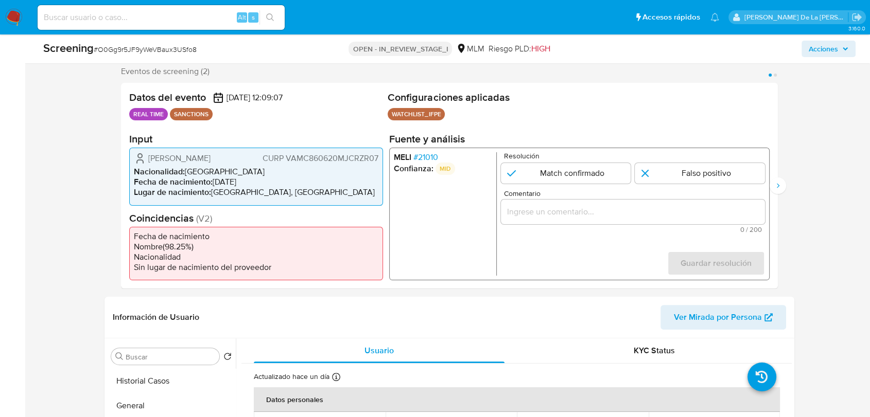
scroll to position [171, 0]
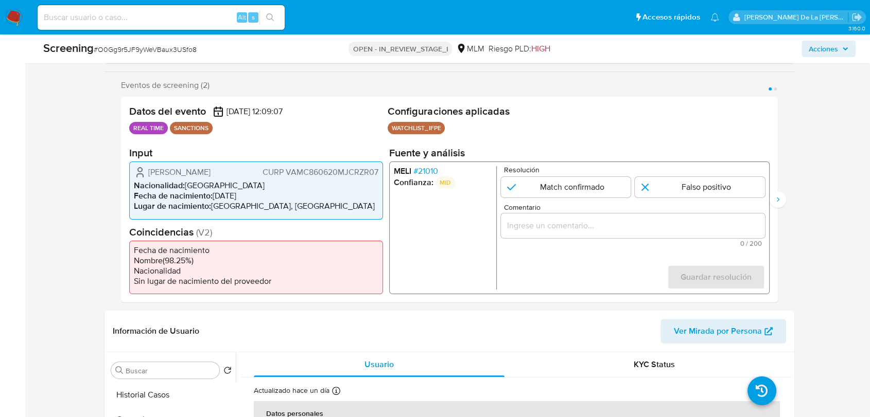
click at [407, 175] on li "MELI # 21010" at bounding box center [443, 171] width 98 height 10
click at [420, 171] on span "# 21010" at bounding box center [425, 171] width 25 height 10
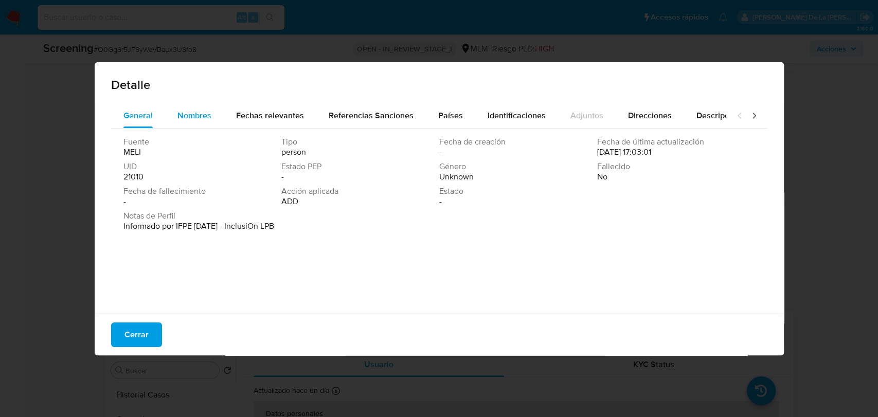
click at [198, 110] on span "Nombres" at bounding box center [195, 116] width 34 height 12
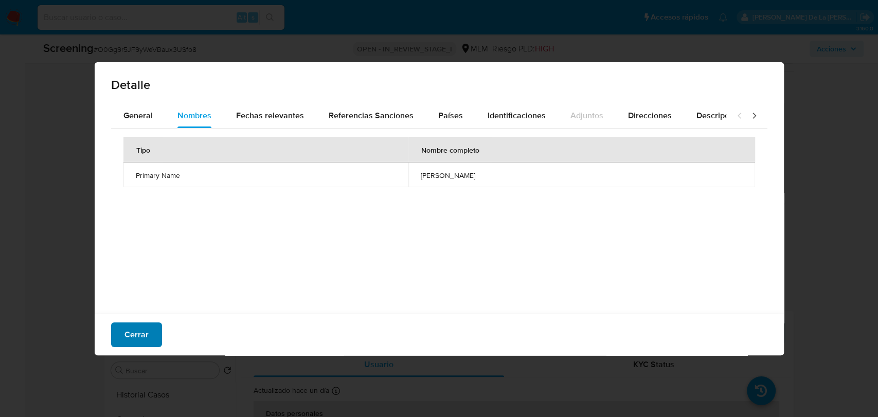
click at [143, 345] on span "Cerrar" at bounding box center [137, 335] width 24 height 23
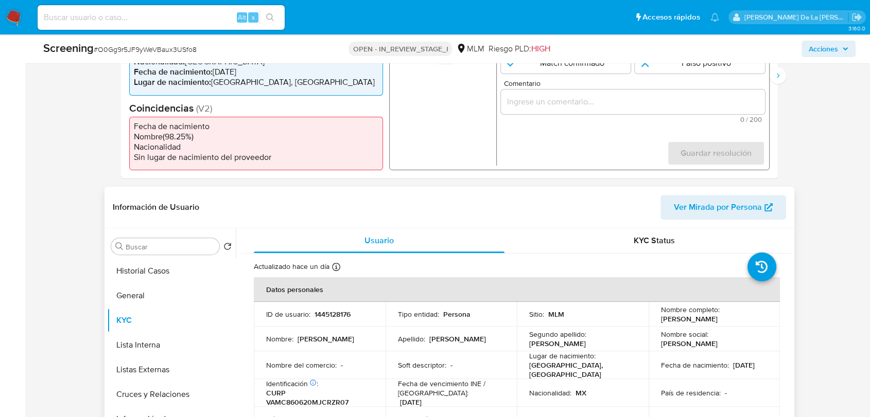
scroll to position [228, 0]
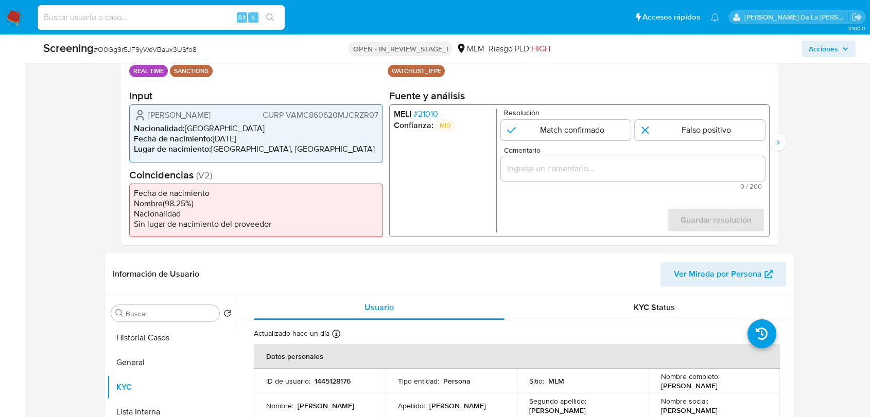
click at [421, 112] on span "# 21010" at bounding box center [425, 114] width 25 height 10
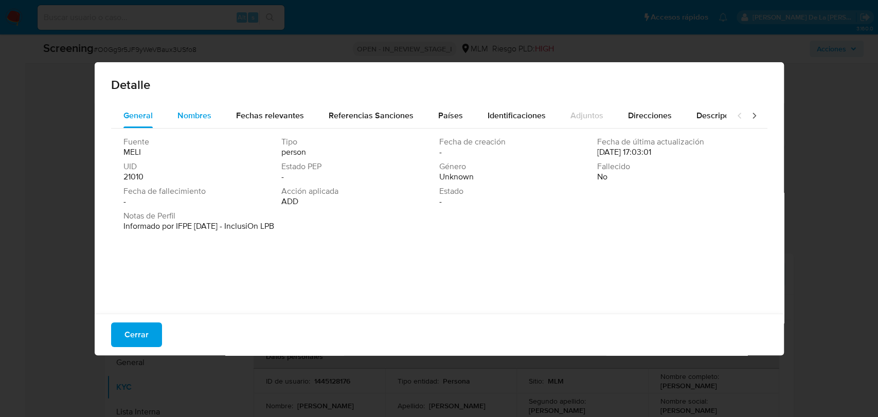
click at [198, 108] on div "Nombres" at bounding box center [195, 115] width 34 height 25
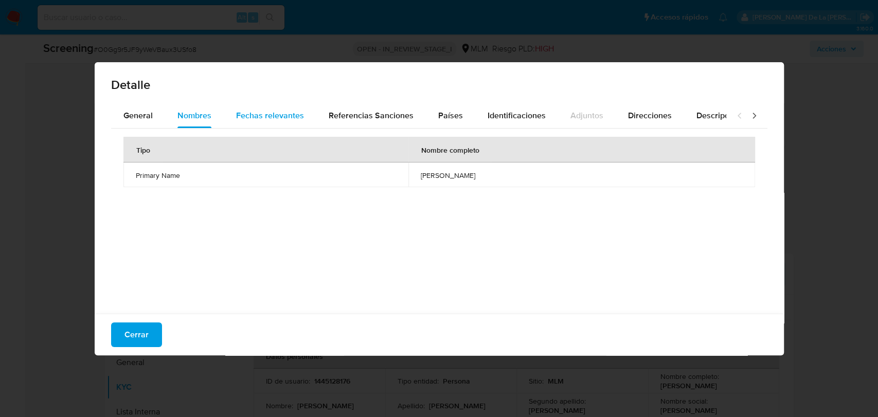
click at [279, 110] on span "Fechas relevantes" at bounding box center [270, 116] width 68 height 12
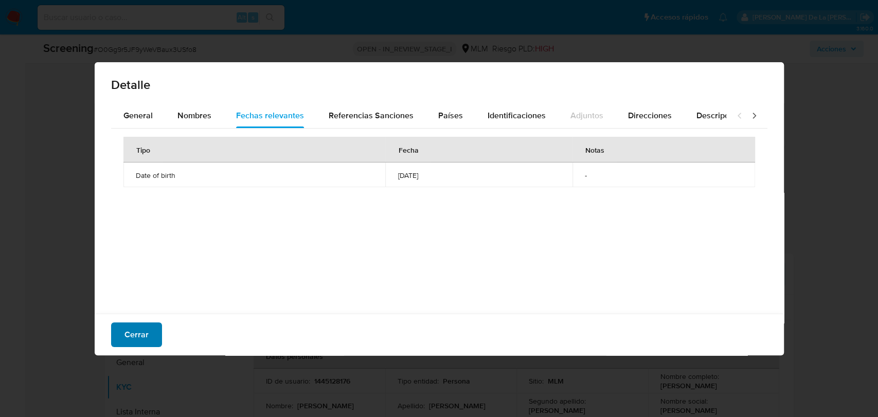
click at [137, 336] on span "Cerrar" at bounding box center [137, 335] width 24 height 23
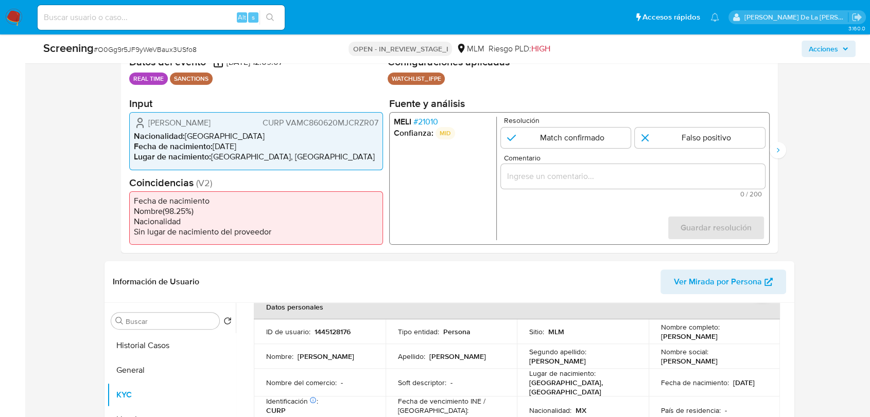
scroll to position [171, 0]
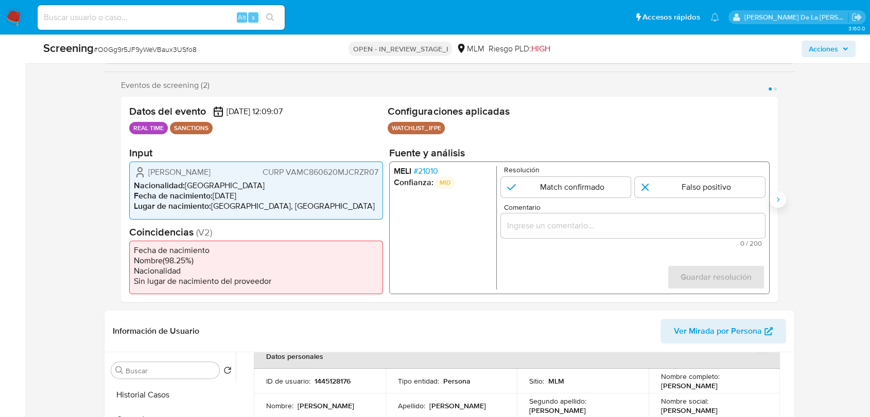
click at [777, 200] on icon "Siguiente" at bounding box center [777, 199] width 3 height 5
click at [430, 170] on span "# 21010" at bounding box center [425, 171] width 25 height 10
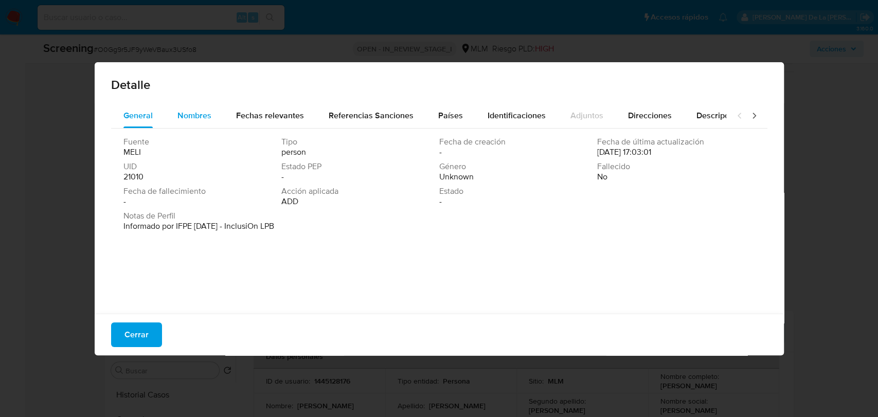
drag, startPoint x: 179, startPoint y: 104, endPoint x: 178, endPoint y: 112, distance: 7.3
click at [179, 108] on div "Nombres" at bounding box center [195, 115] width 34 height 25
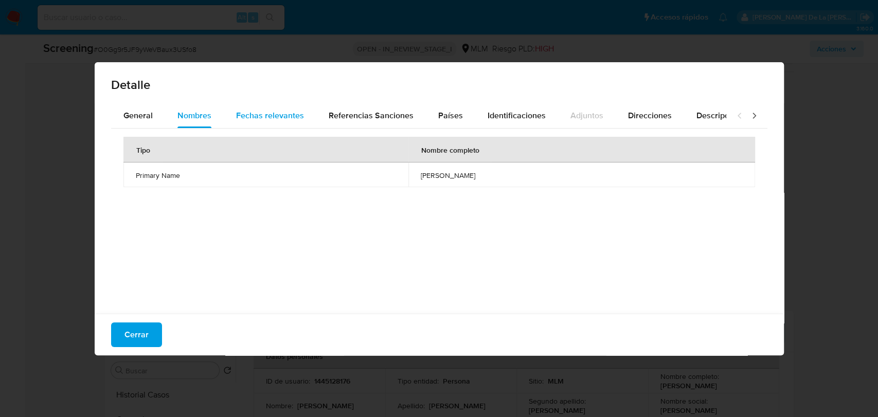
click at [251, 119] on span "Fechas relevantes" at bounding box center [270, 116] width 68 height 12
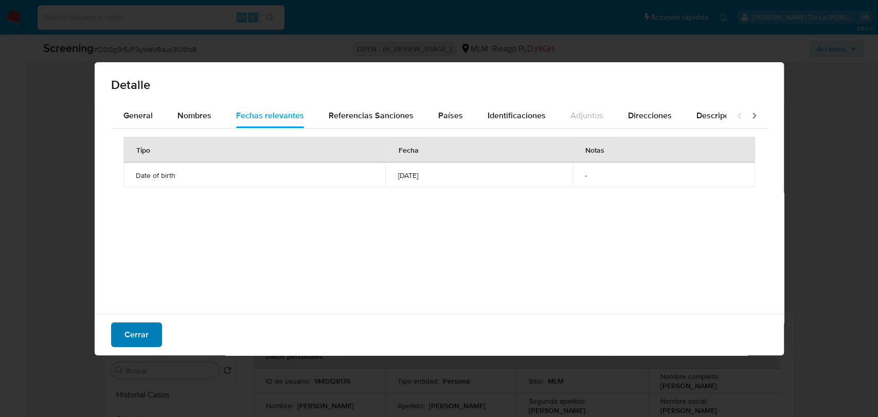
click at [135, 336] on span "Cerrar" at bounding box center [137, 335] width 24 height 23
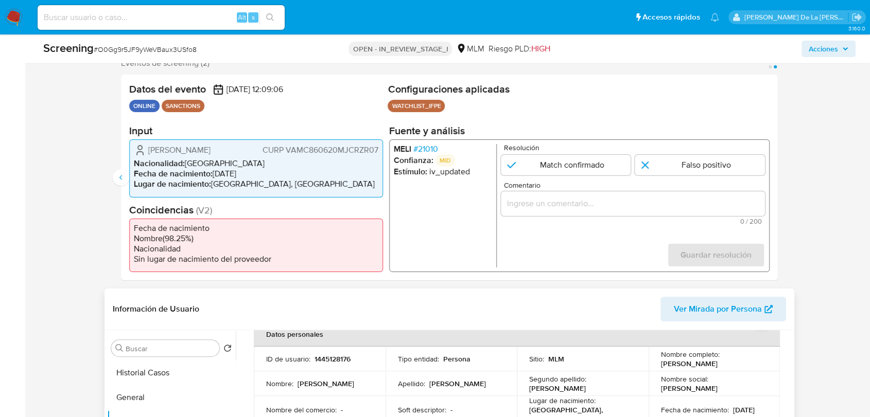
scroll to position [286, 0]
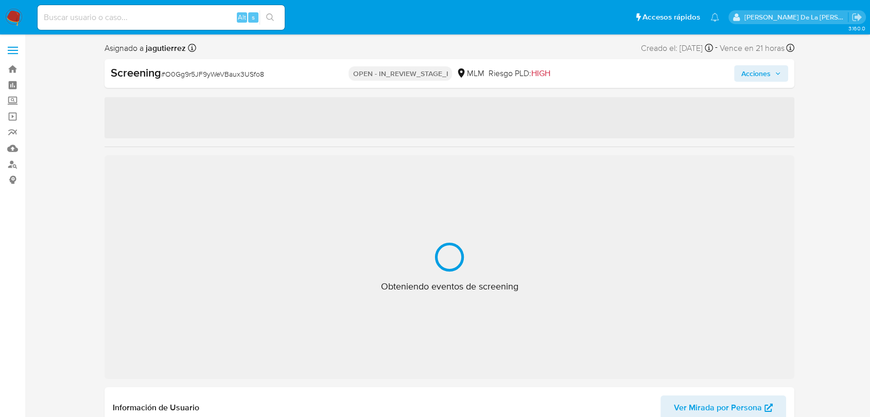
select select "10"
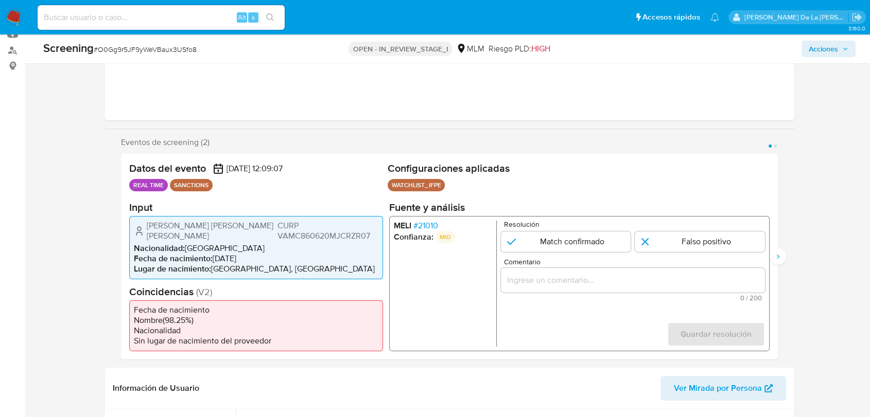
scroll to position [171, 0]
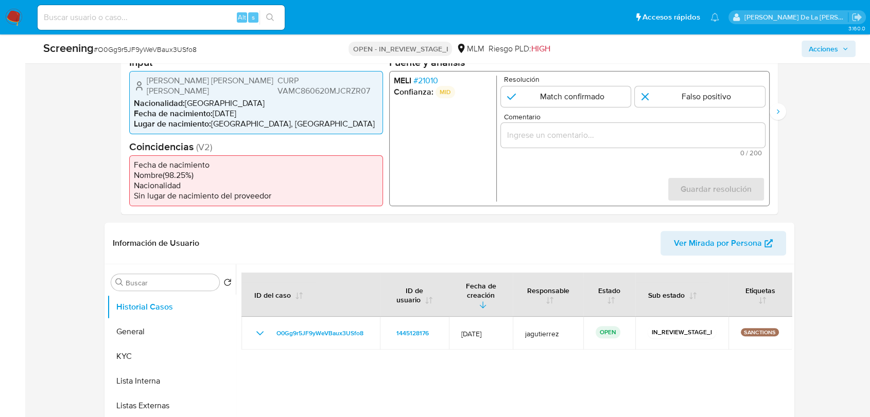
scroll to position [343, 0]
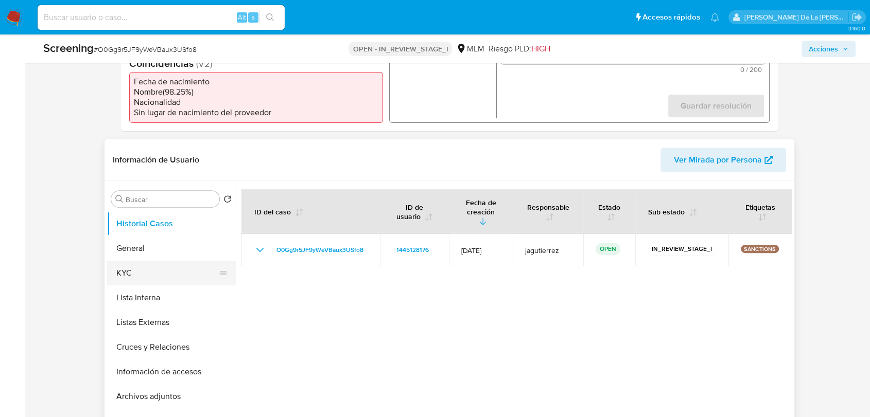
click at [156, 266] on button "KYC" at bounding box center [167, 273] width 120 height 25
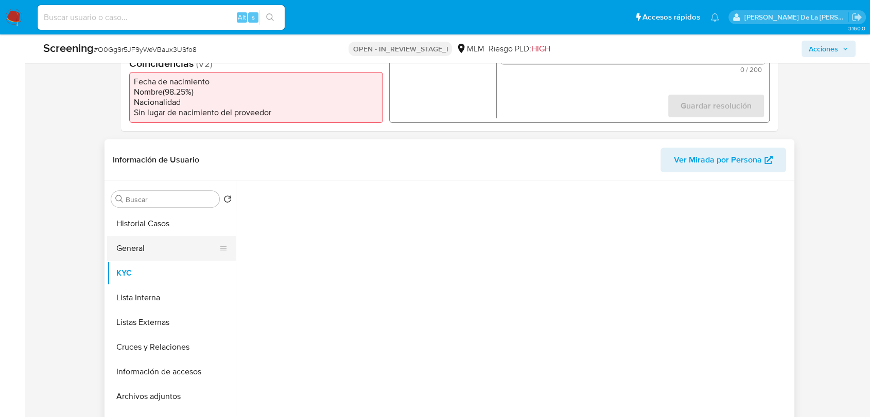
click at [146, 249] on button "General" at bounding box center [167, 248] width 120 height 25
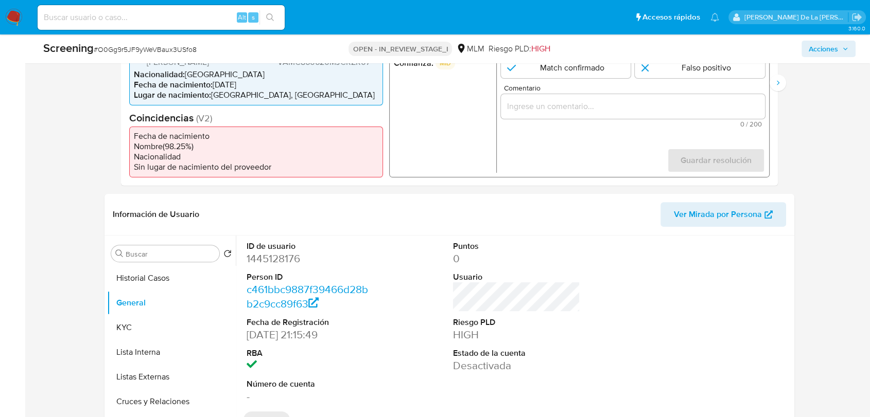
scroll to position [228, 0]
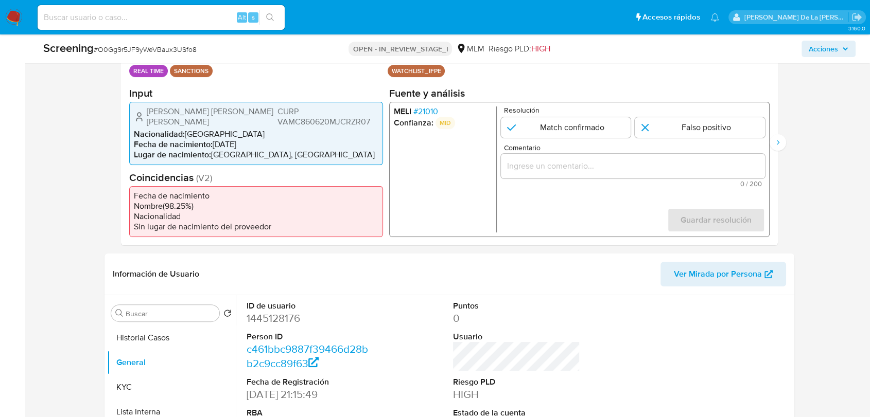
click at [429, 112] on span "# 21010" at bounding box center [425, 111] width 25 height 10
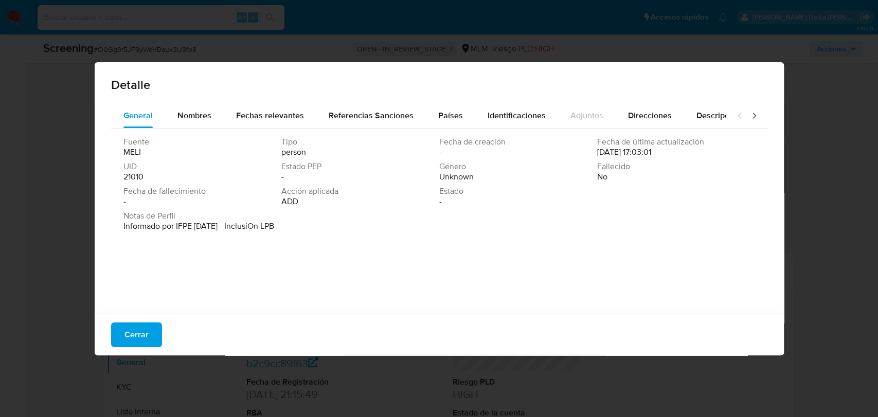
drag, startPoint x: 180, startPoint y: 225, endPoint x: 261, endPoint y: 224, distance: 81.8
click at [261, 224] on p "Informado por IFPE 09-01-2023 - InclusiOn LPB" at bounding box center [198, 226] width 151 height 10
click at [136, 327] on span "Cerrar" at bounding box center [137, 335] width 24 height 23
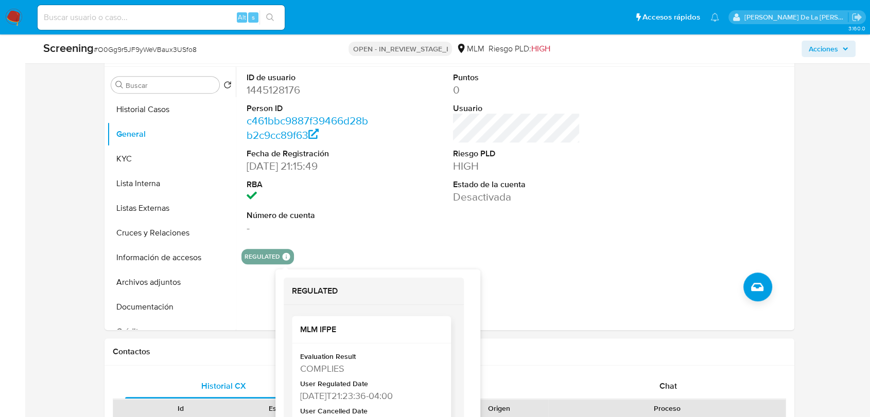
scroll to position [50, 0]
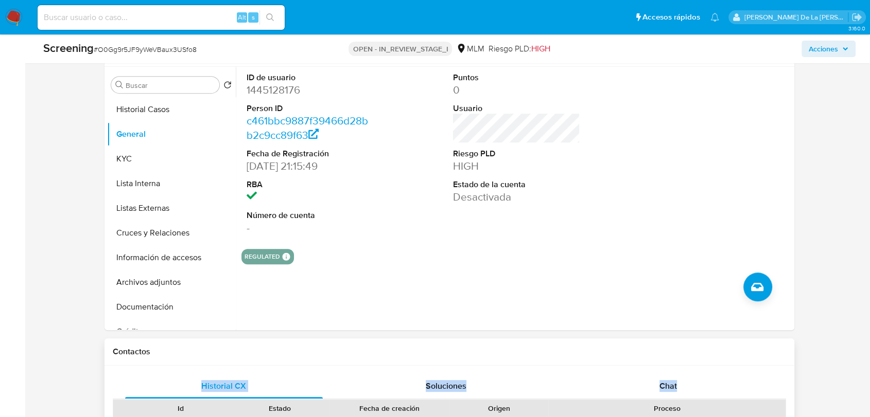
drag, startPoint x: 349, startPoint y: 340, endPoint x: 306, endPoint y: 346, distance: 43.7
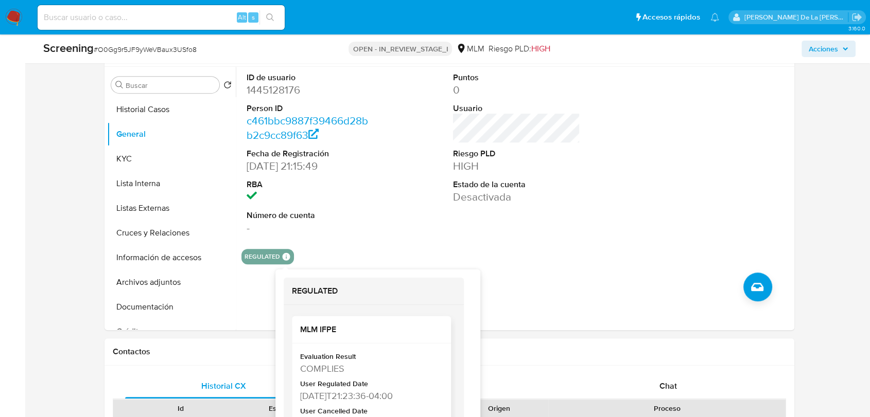
click at [334, 375] on div "Evaluation Result COMPLIES User Regulated Date 2023-08-07T21:23:36-04:00 User C…" at bounding box center [371, 413] width 143 height 123
click at [337, 389] on div "2023-08-07T21:23:36-04:00" at bounding box center [370, 395] width 140 height 13
click at [337, 390] on div "2023-08-07T21:23:36-04:00" at bounding box center [370, 395] width 140 height 13
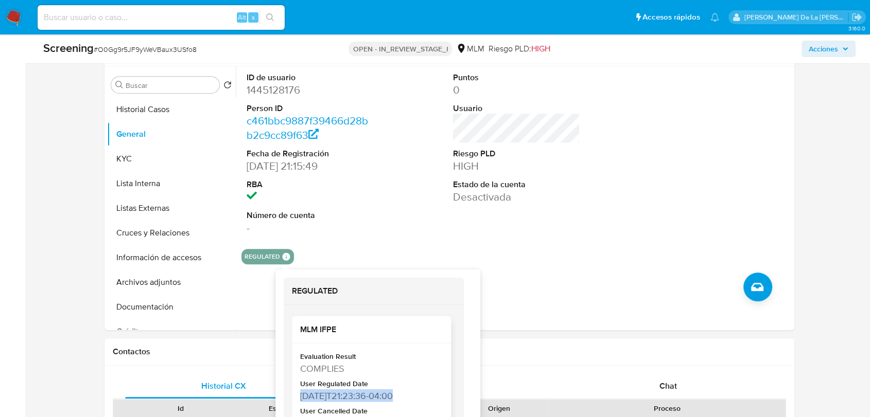
click at [337, 390] on div "2023-08-07T21:23:36-04:00" at bounding box center [370, 395] width 140 height 13
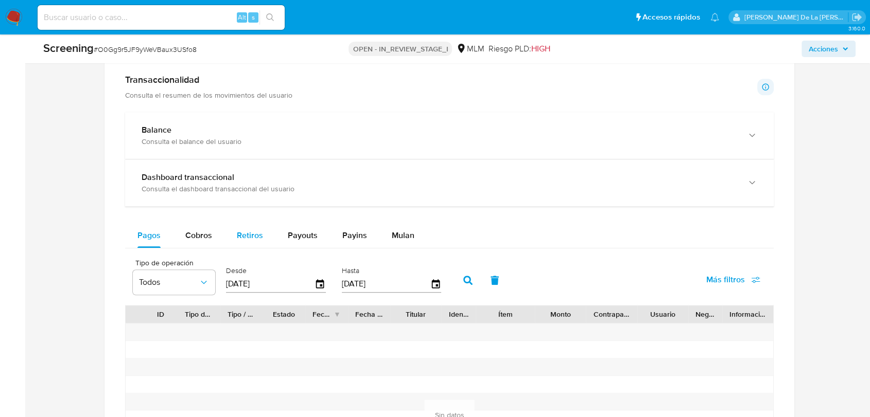
scroll to position [971, 0]
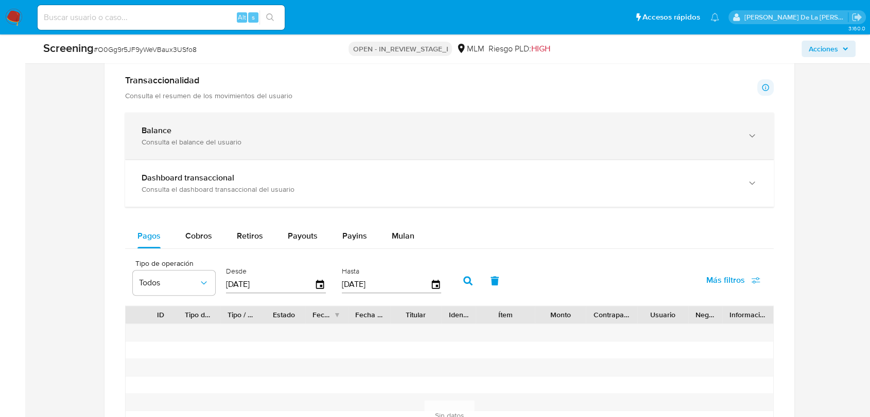
click at [216, 131] on div "Balance" at bounding box center [438, 131] width 595 height 10
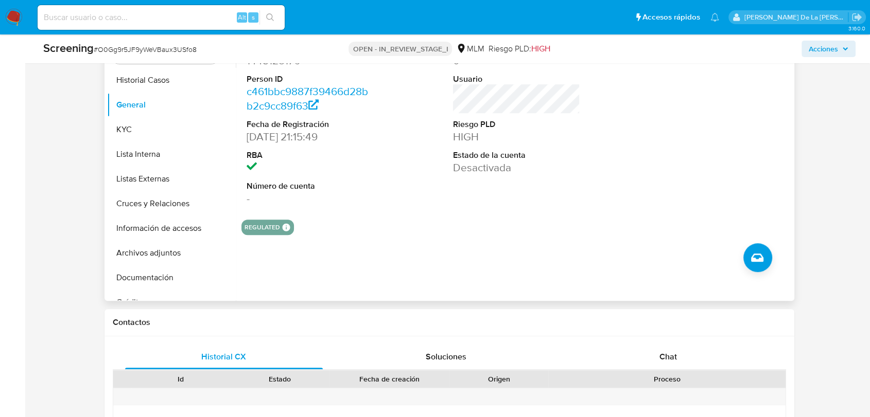
scroll to position [629, 0]
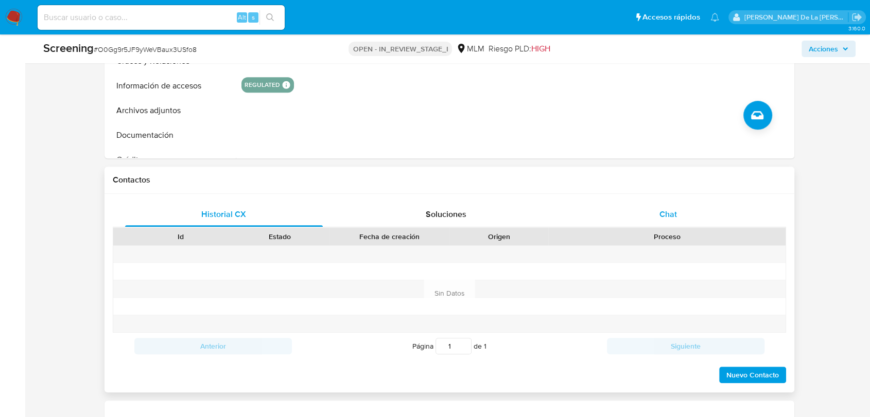
click at [698, 206] on div "Chat" at bounding box center [668, 214] width 198 height 25
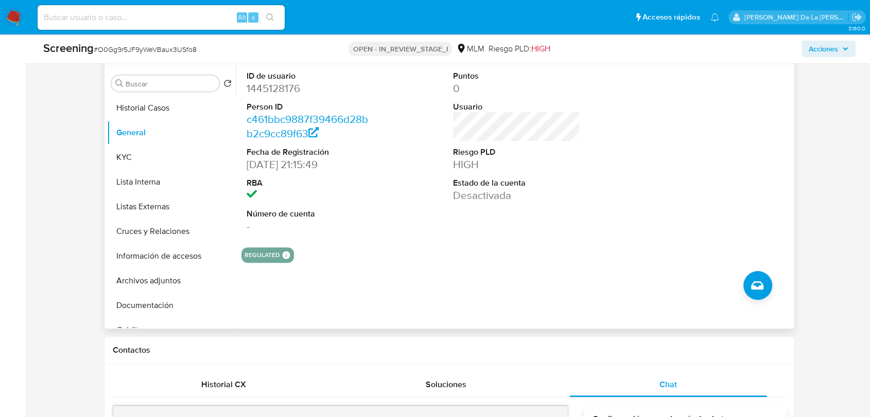
scroll to position [400, 0]
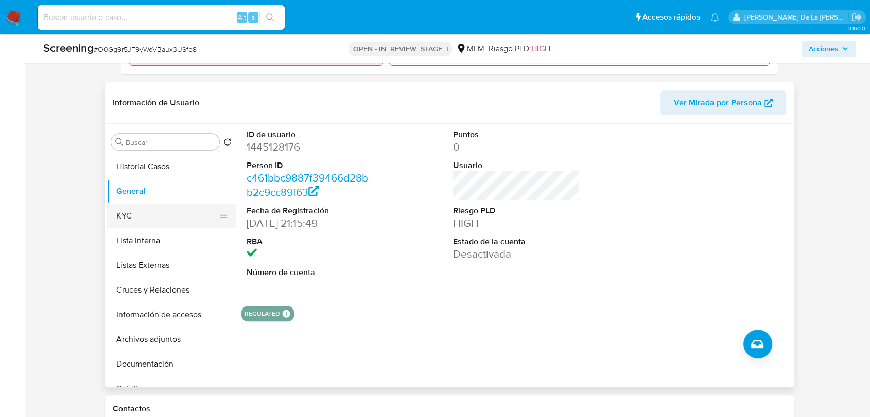
click at [149, 215] on button "KYC" at bounding box center [167, 216] width 120 height 25
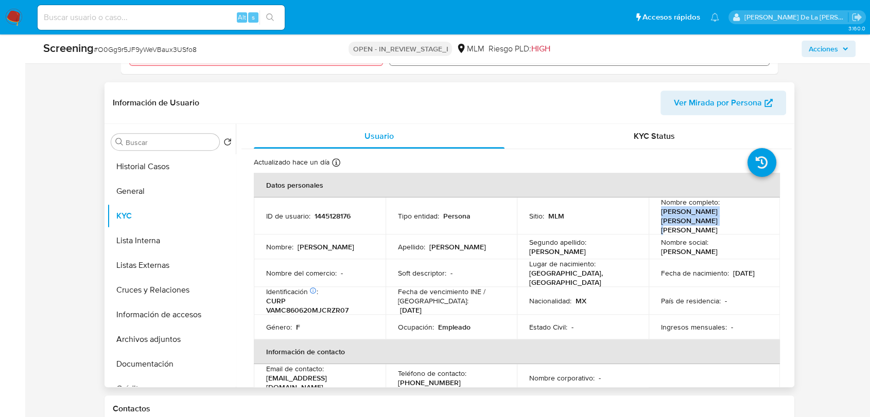
drag, startPoint x: 650, startPoint y: 216, endPoint x: 759, endPoint y: 216, distance: 109.1
click at [759, 216] on td "Nombre completo : Cristina Carolina Vargas Meza" at bounding box center [714, 216] width 132 height 37
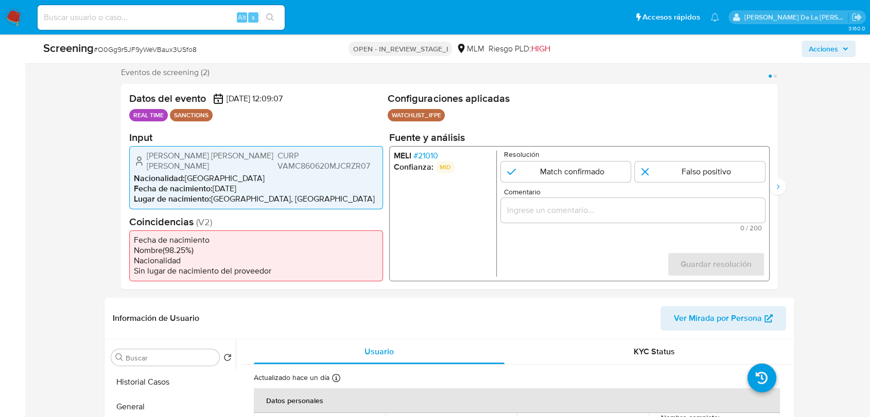
scroll to position [171, 0]
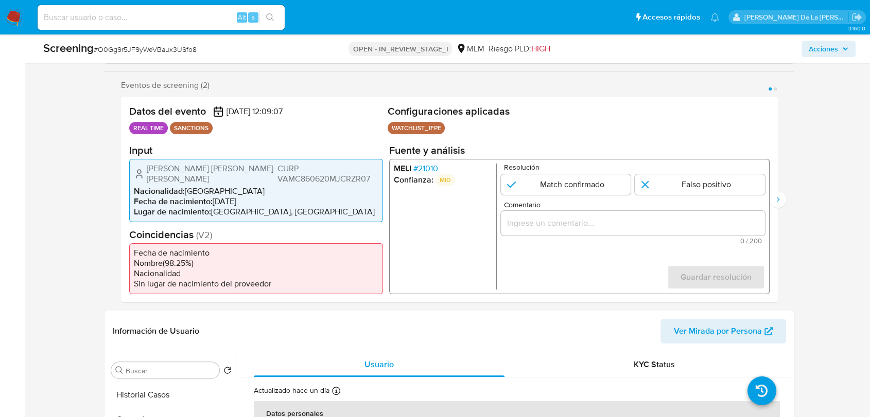
click at [432, 171] on span "# 21010" at bounding box center [425, 168] width 25 height 10
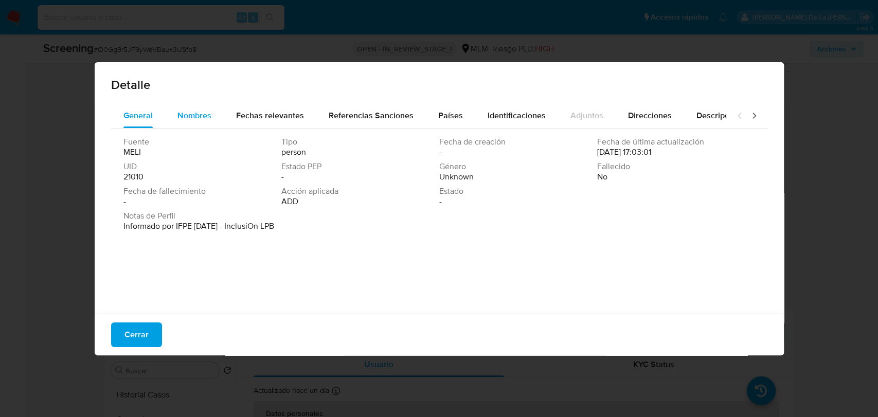
click at [199, 116] on span "Nombres" at bounding box center [195, 116] width 34 height 12
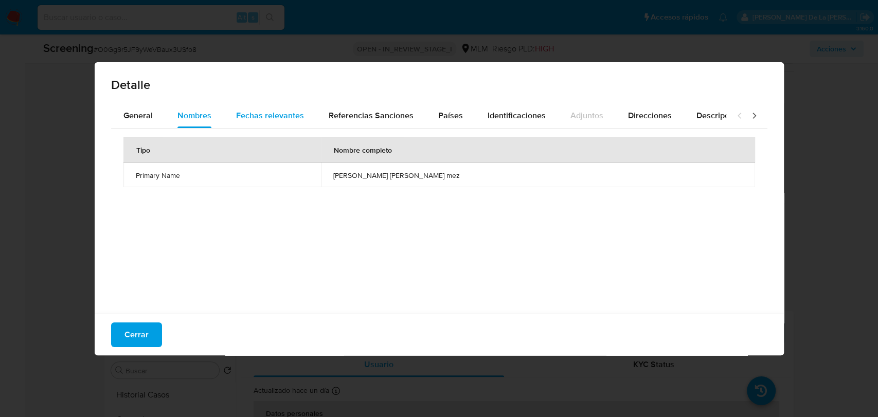
click at [253, 112] on span "Fechas relevantes" at bounding box center [270, 116] width 68 height 12
drag, startPoint x: 428, startPoint y: 175, endPoint x: 353, endPoint y: 175, distance: 74.1
click at [353, 175] on tr "Date of birth 1986-06-20 -" at bounding box center [439, 175] width 632 height 25
click at [430, 173] on span "1986-06-20" at bounding box center [479, 175] width 162 height 9
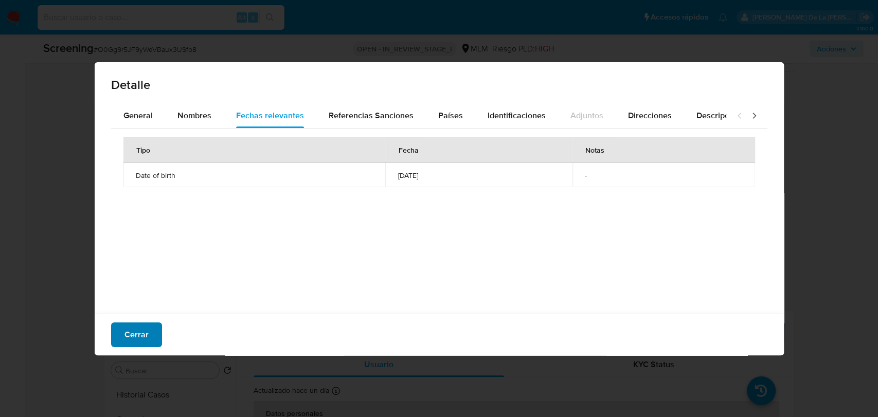
click at [134, 334] on span "Cerrar" at bounding box center [137, 335] width 24 height 23
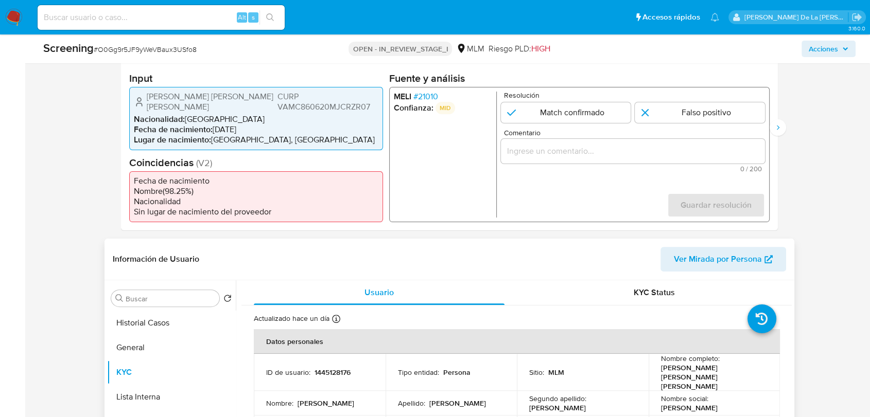
scroll to position [343, 0]
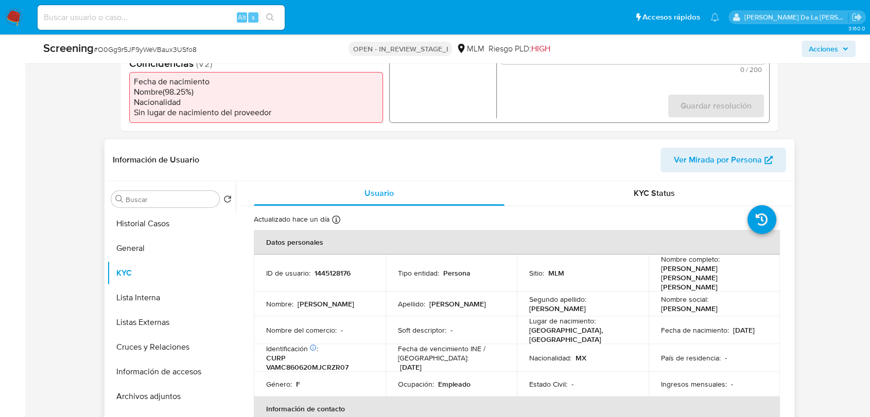
drag, startPoint x: 660, startPoint y: 321, endPoint x: 699, endPoint y: 318, distance: 39.2
click at [698, 318] on td "Fecha de nacimiento : 20/06/1986" at bounding box center [714, 330] width 132 height 28
click at [699, 326] on div "Fecha de nacimiento : 20/06/1986" at bounding box center [714, 330] width 107 height 9
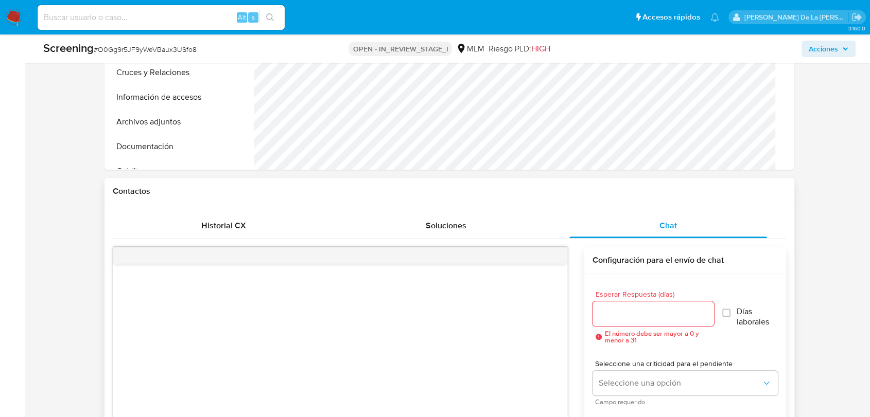
scroll to position [629, 0]
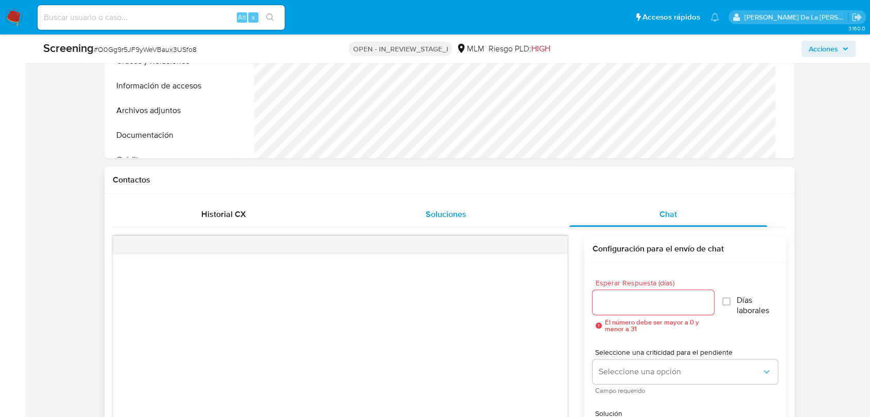
click at [430, 223] on div "Soluciones" at bounding box center [446, 214] width 198 height 25
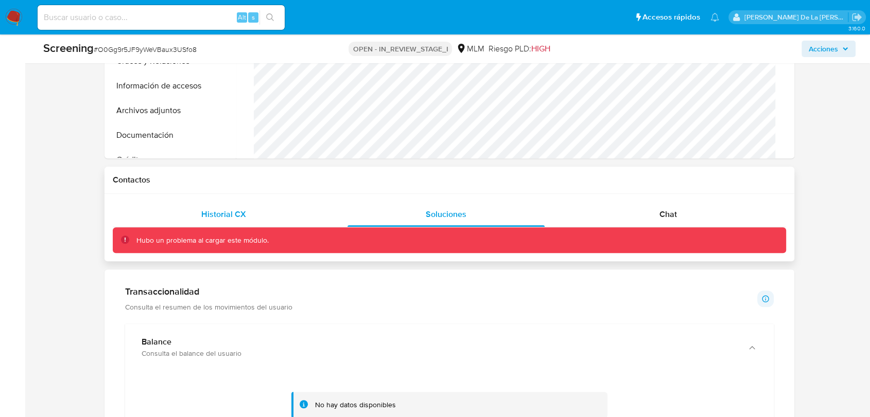
click at [235, 205] on div "Historial CX" at bounding box center [224, 214] width 198 height 25
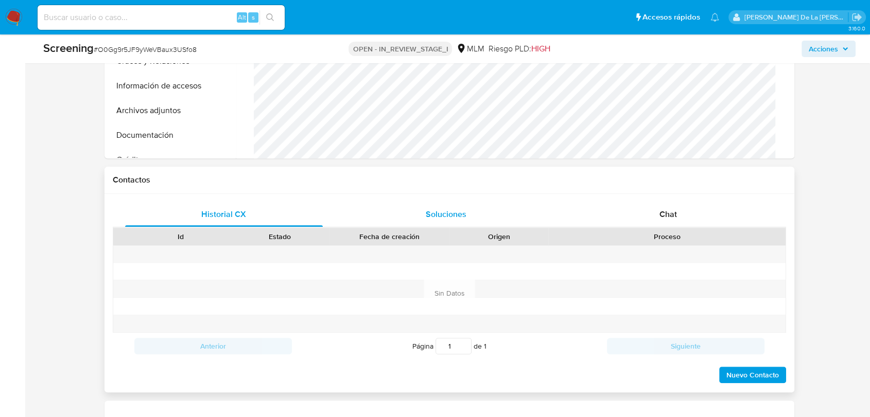
click at [475, 210] on div "Soluciones" at bounding box center [446, 214] width 198 height 25
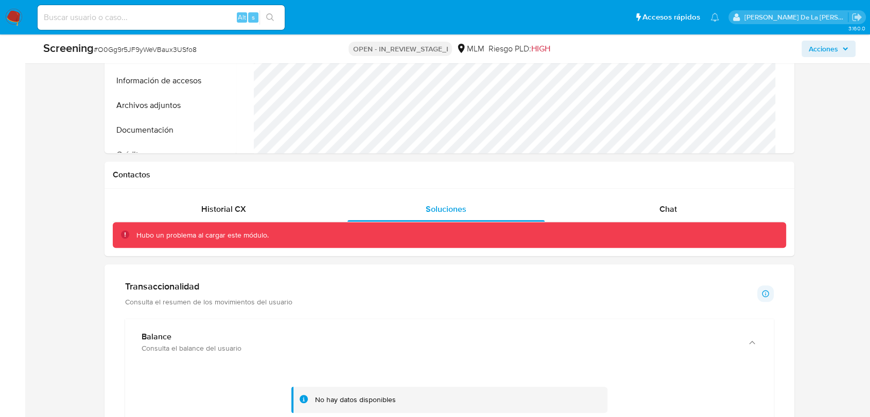
scroll to position [572, 0]
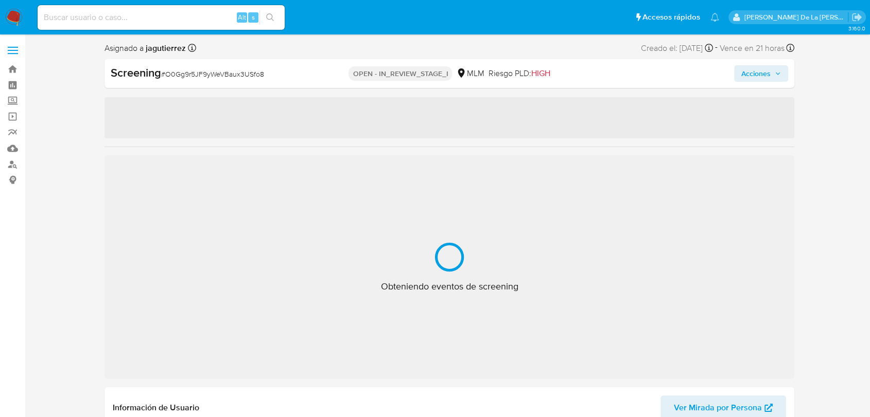
select select "10"
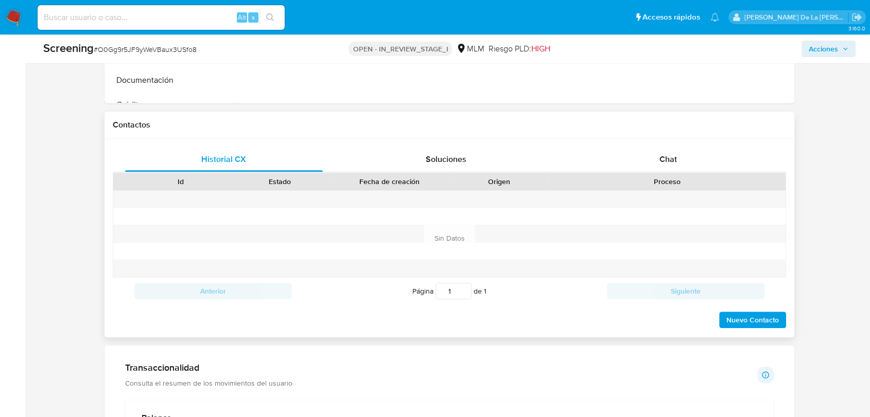
scroll to position [686, 0]
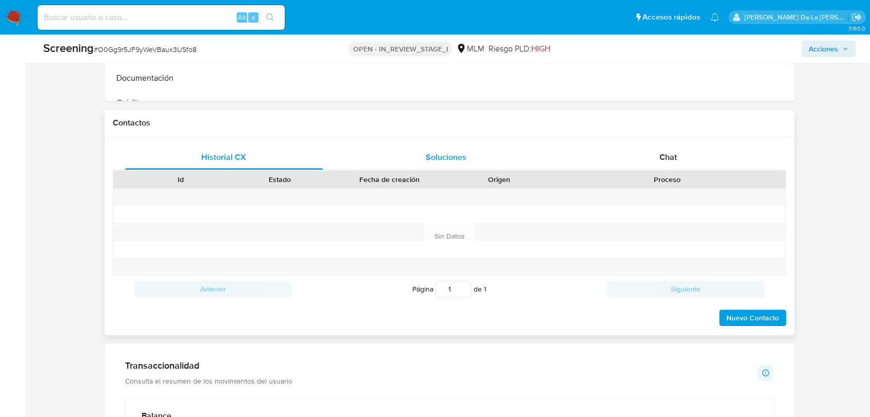
click at [440, 161] on span "Soluciones" at bounding box center [446, 157] width 41 height 12
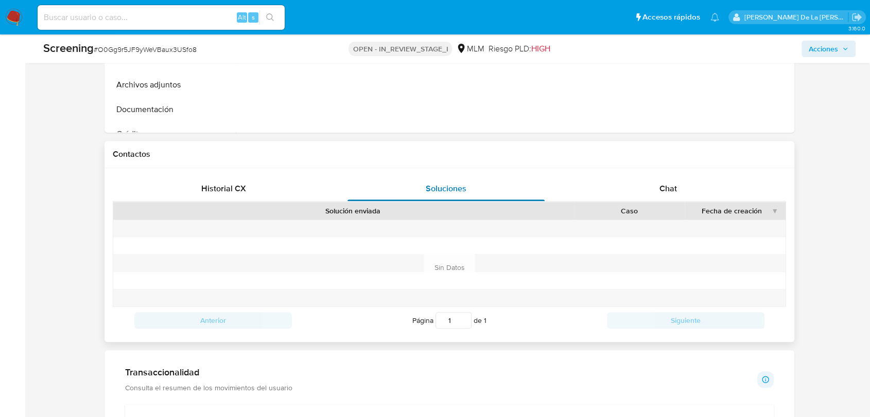
scroll to position [629, 0]
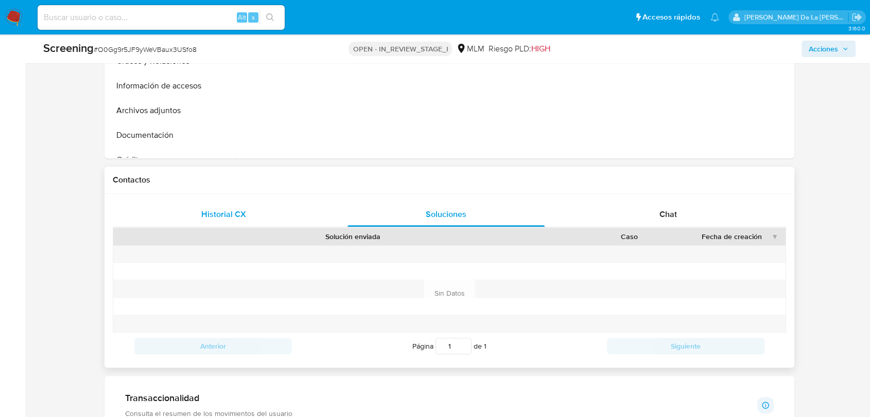
click at [186, 208] on div "Historial CX" at bounding box center [224, 214] width 198 height 25
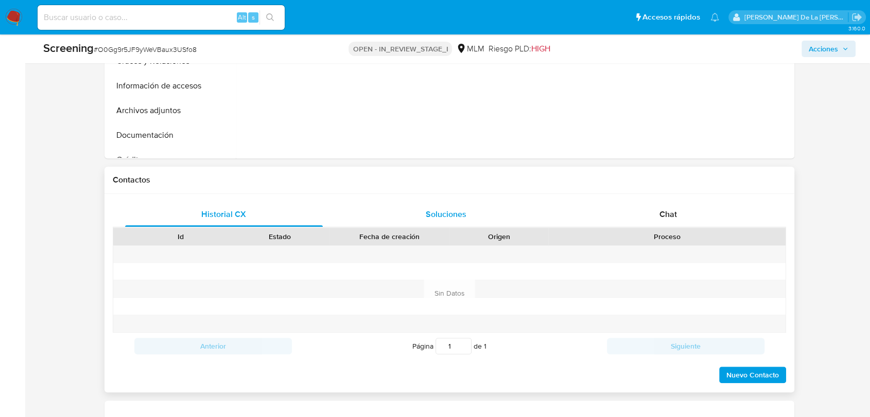
click at [420, 214] on div "Soluciones" at bounding box center [446, 214] width 198 height 25
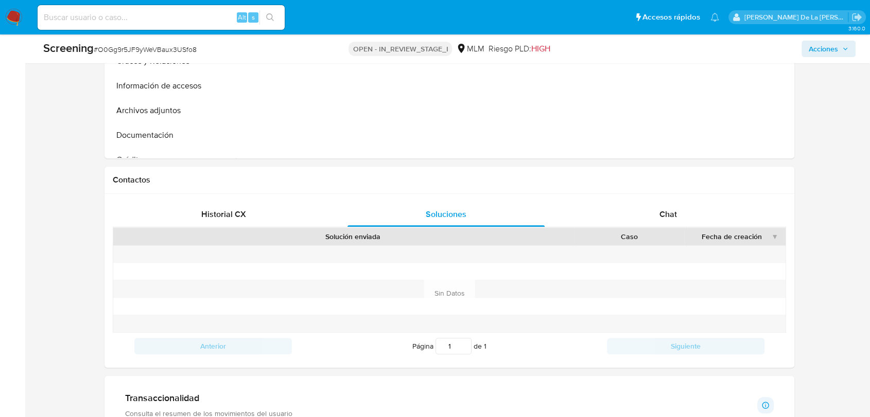
click at [136, 46] on span "# O0Gg9r5JF9yWeVBaux3USfo8" at bounding box center [145, 49] width 103 height 10
drag, startPoint x: 136, startPoint y: 46, endPoint x: 442, endPoint y: 154, distance: 324.5
click at [442, 154] on div at bounding box center [514, 26] width 556 height 263
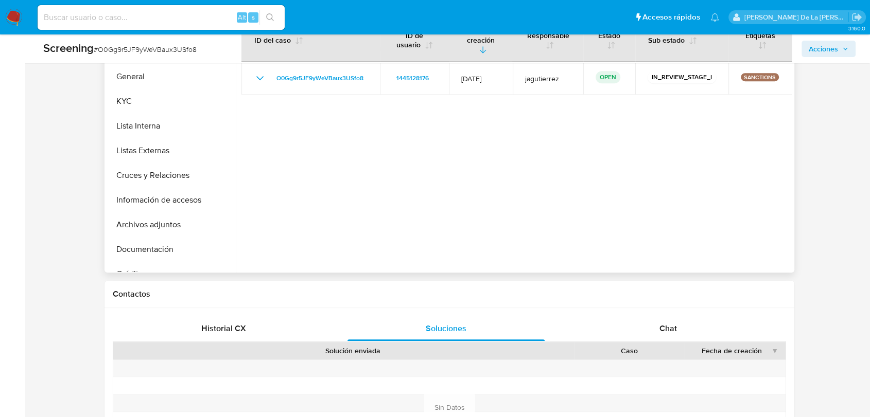
scroll to position [515, 0]
click at [20, 12] on img at bounding box center [13, 17] width 17 height 17
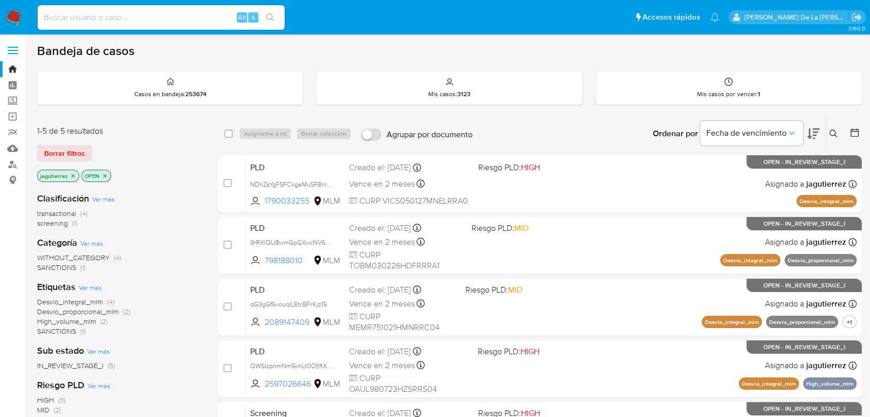
click at [72, 176] on icon "close-filter" at bounding box center [74, 176] width 4 height 4
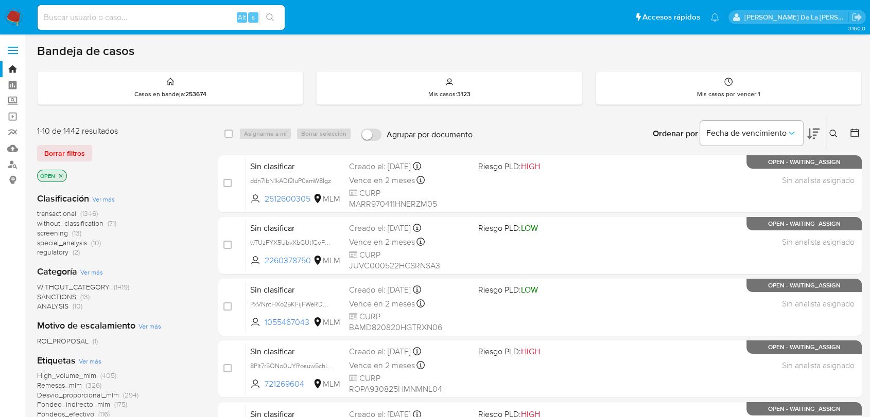
click at [58, 231] on span "screening" at bounding box center [52, 233] width 31 height 10
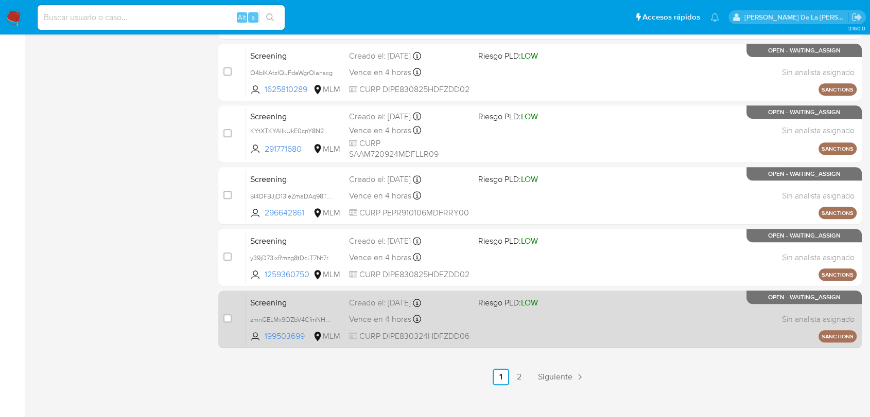
scroll to position [432, 0]
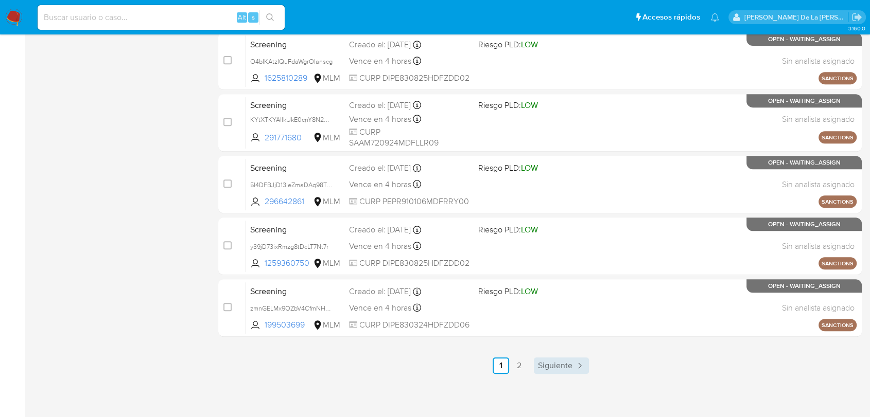
click at [555, 364] on span "Siguiente" at bounding box center [555, 366] width 34 height 8
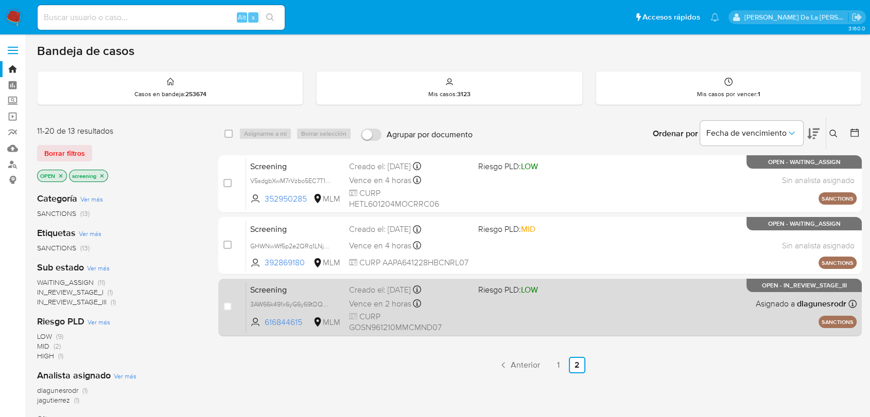
click at [552, 310] on div "Screening 3AW66k491x6yG6y69tDQDis8 616844615 MLM Riesgo PLD: LOW Creado el: 19/…" at bounding box center [551, 307] width 610 height 52
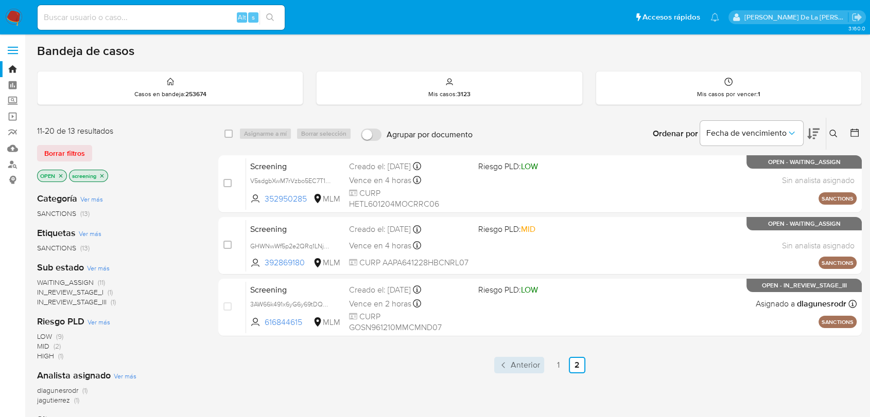
click at [515, 366] on span "Anterior" at bounding box center [524, 365] width 29 height 8
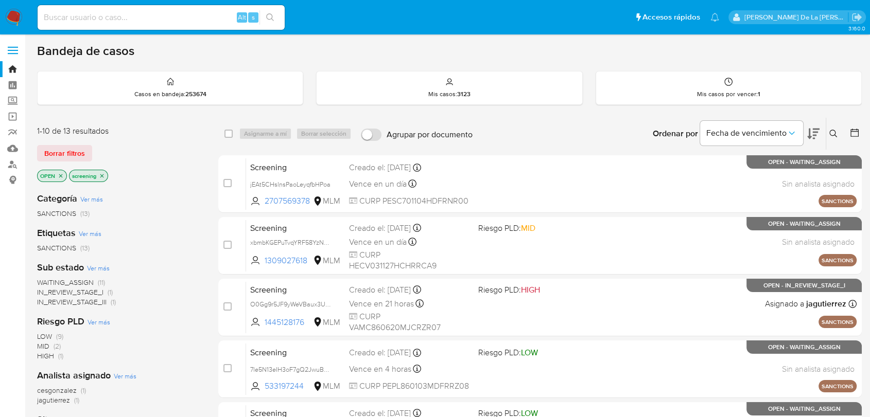
click at [20, 7] on nav "Pausado Ver notificaciones Alt s Accesos rápidos Presiona las siguientes teclas…" at bounding box center [435, 17] width 870 height 34
click at [17, 10] on img at bounding box center [13, 17] width 17 height 17
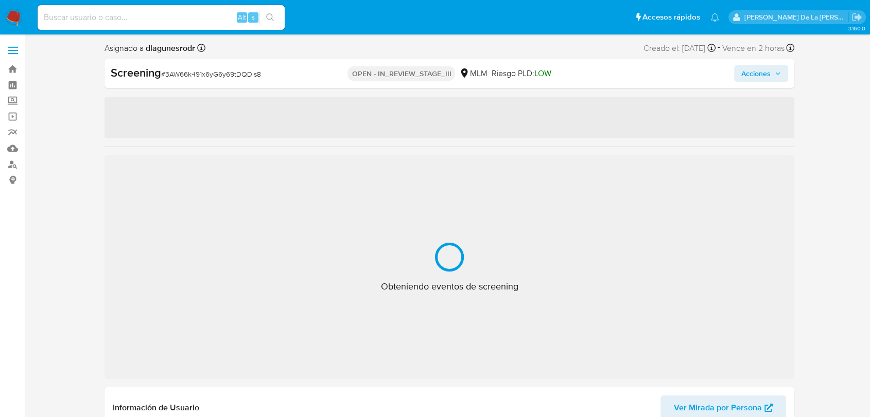
select select "10"
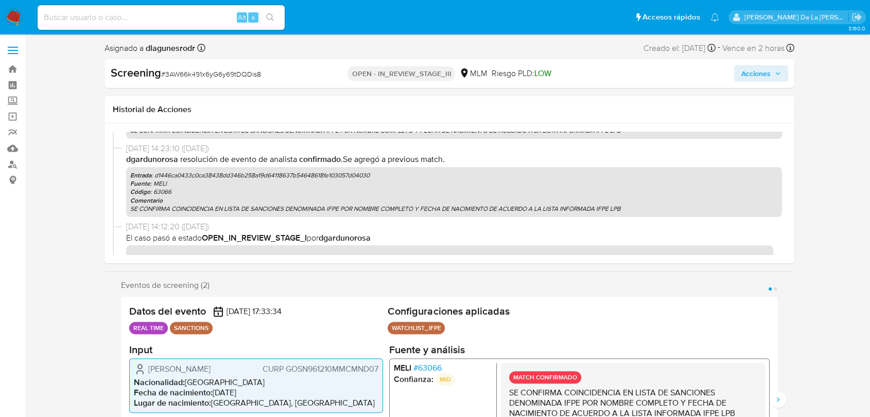
scroll to position [326, 0]
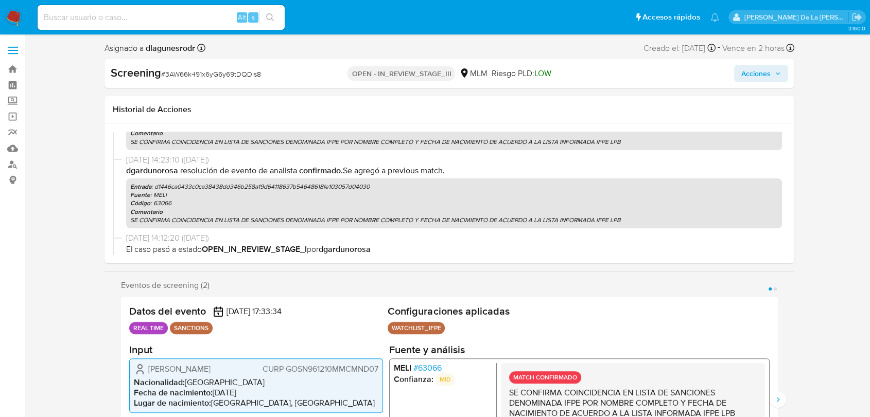
click at [144, 169] on b "dgardunorosa" at bounding box center [152, 171] width 52 height 12
click at [172, 178] on div "dgardunorosa Resolución de evento de analista Confirmado . Se agregó a previous…" at bounding box center [453, 196] width 655 height 63
click at [149, 173] on b "dgardunorosa" at bounding box center [152, 171] width 52 height 12
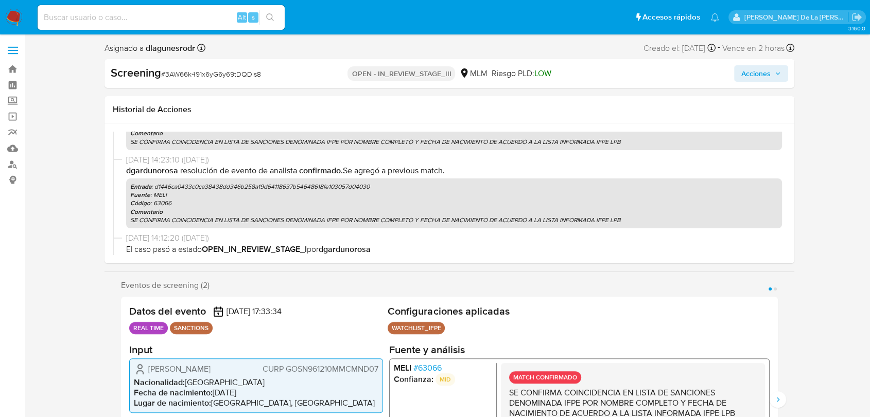
click at [149, 173] on b "dgardunorosa" at bounding box center [152, 171] width 52 height 12
click at [272, 188] on p "Entrada : d1446ca0433c0ca38438dd346b258a19d64118637b54648618fe103057d04030" at bounding box center [453, 187] width 647 height 8
click at [119, 164] on div "[DATE] 14:23:10 ([DATE]) dgardunorosa Resolución de evento de analista Confirma…" at bounding box center [449, 193] width 673 height 78
click at [140, 171] on b "dgardunorosa" at bounding box center [152, 171] width 52 height 12
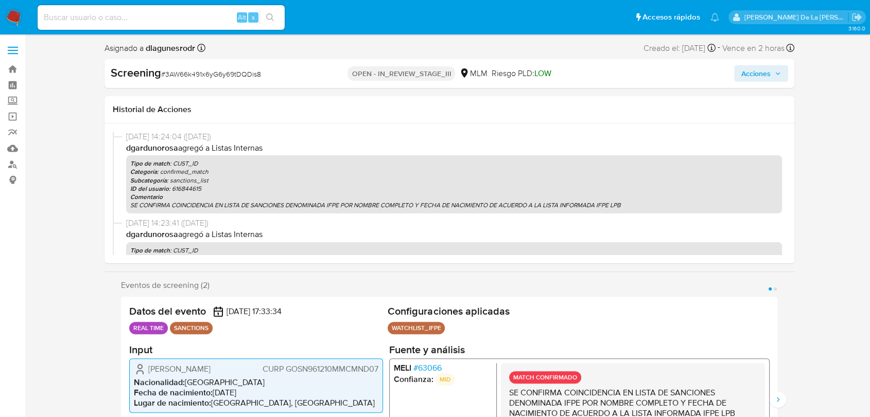
scroll to position [0, 0]
